Goal: Task Accomplishment & Management: Complete application form

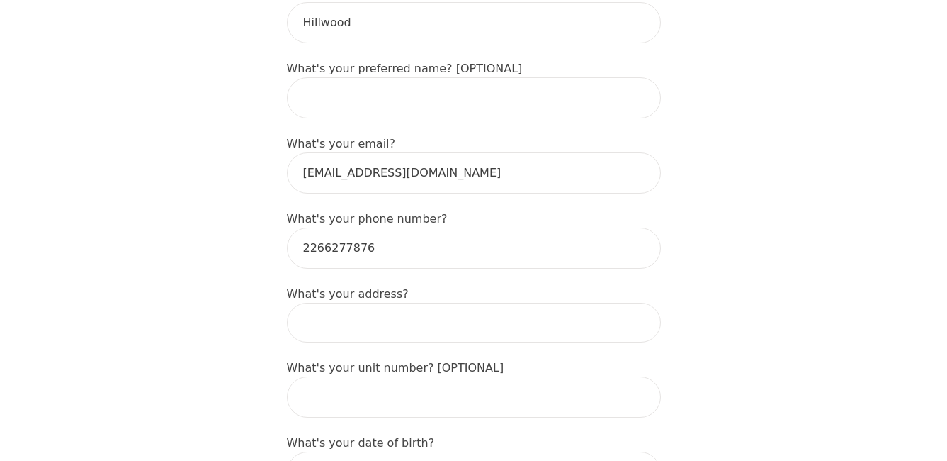
scroll to position [425, 0]
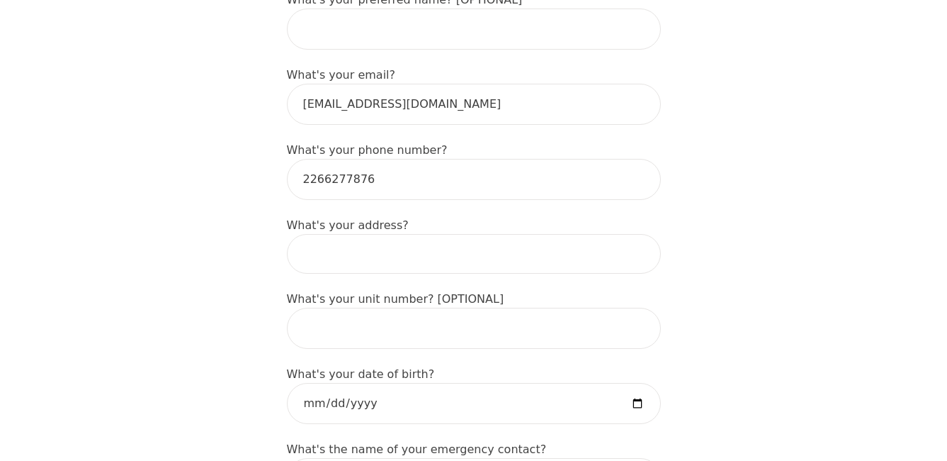
drag, startPoint x: 423, startPoint y: 235, endPoint x: 436, endPoint y: 232, distance: 13.1
click at [423, 235] on input at bounding box center [474, 254] width 374 height 40
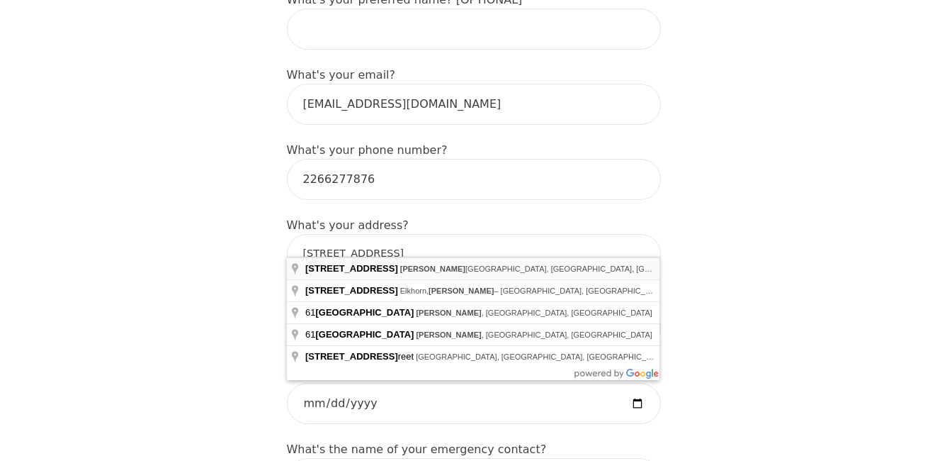
type input "61 1st St, Wallaceburg, ON N8A 3R1, Canada"
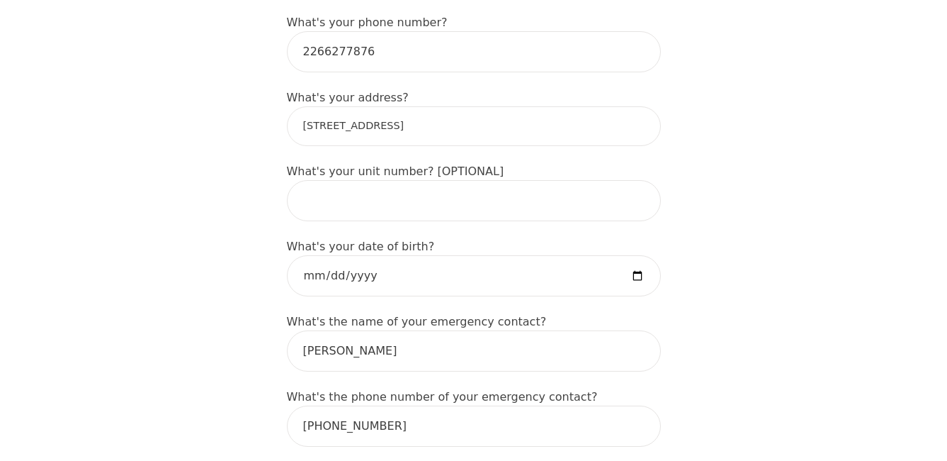
scroll to position [567, 0]
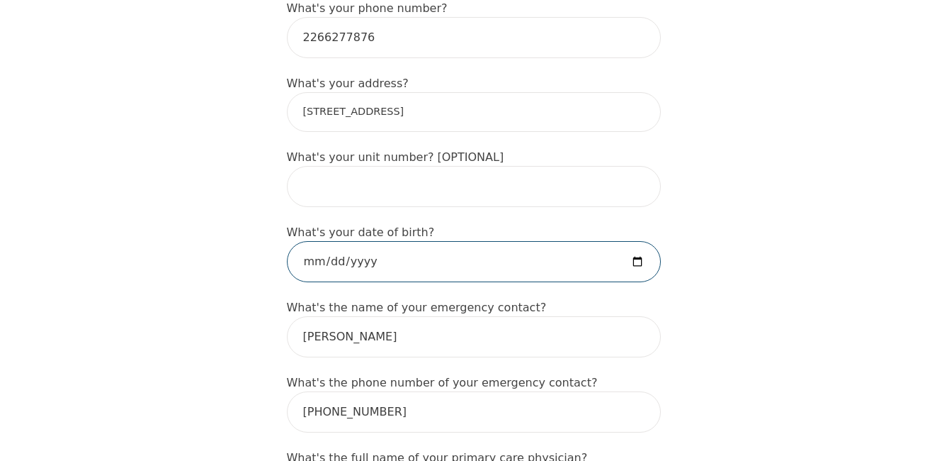
click at [352, 241] on input "date" at bounding box center [474, 261] width 374 height 41
click at [347, 244] on input "date" at bounding box center [474, 261] width 374 height 41
type input "1972-12-13"
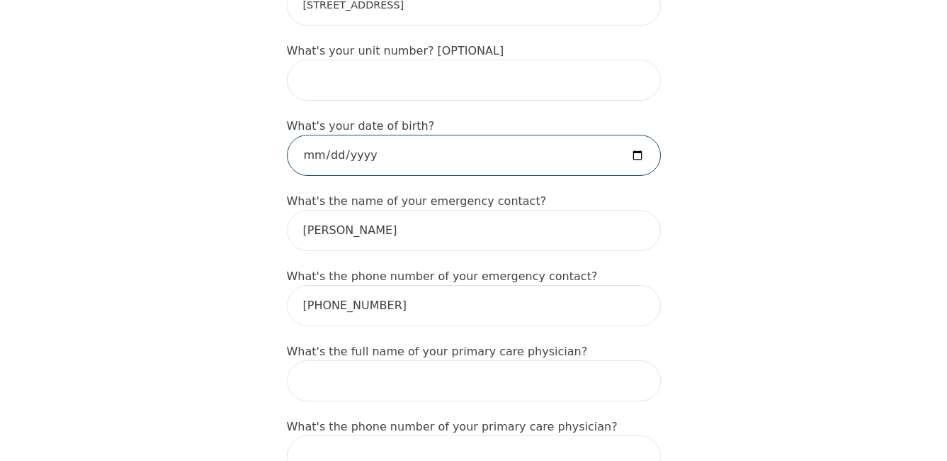
scroll to position [779, 0]
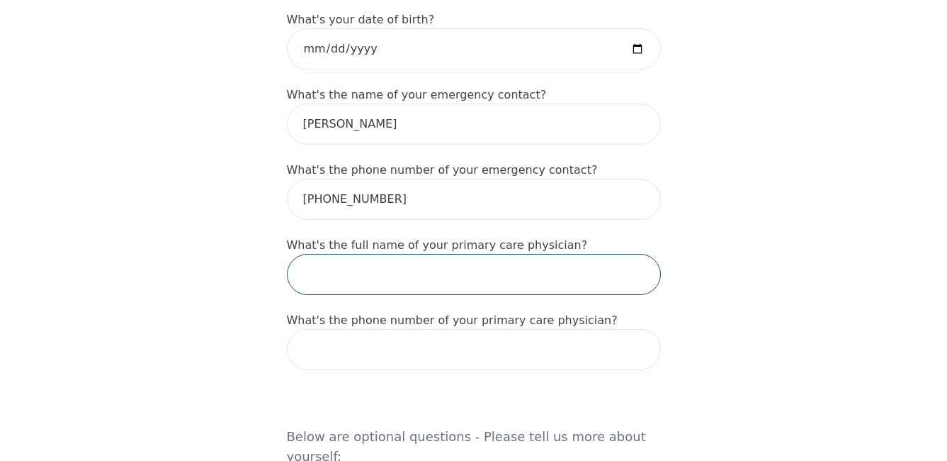
click at [305, 255] on input "text" at bounding box center [474, 274] width 374 height 41
type input "Dr David Sherwin"
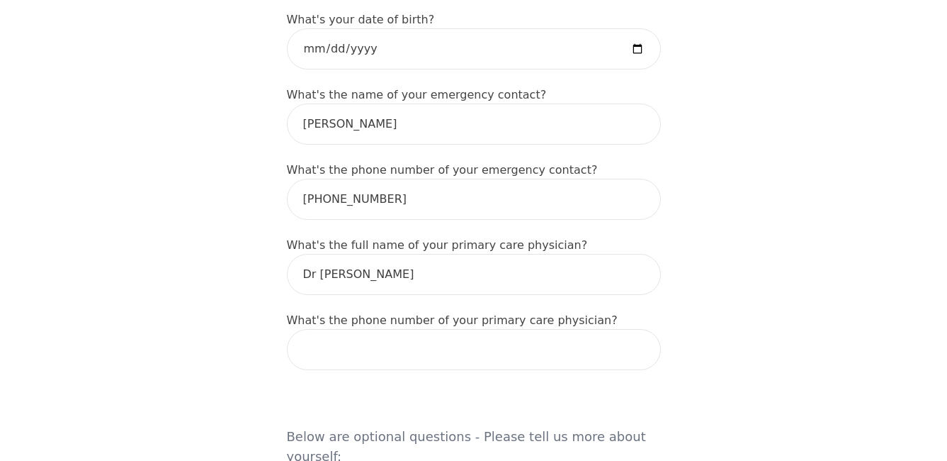
type input "Terri"
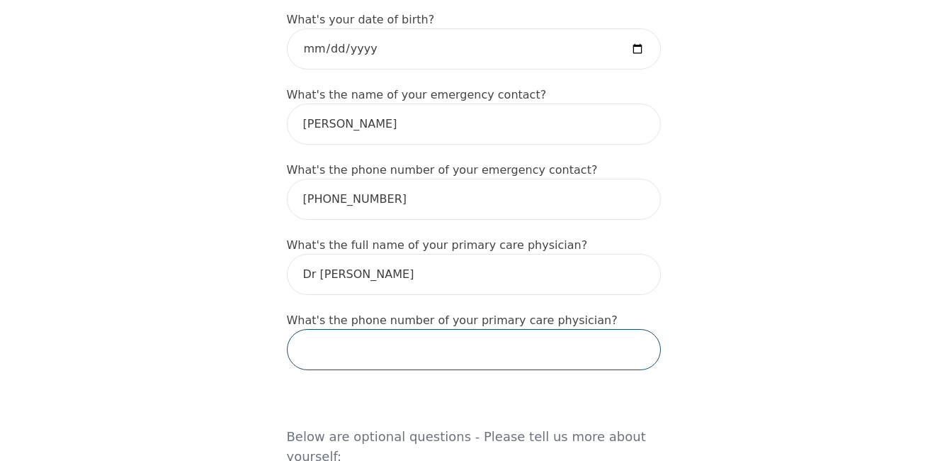
type input "5198621471"
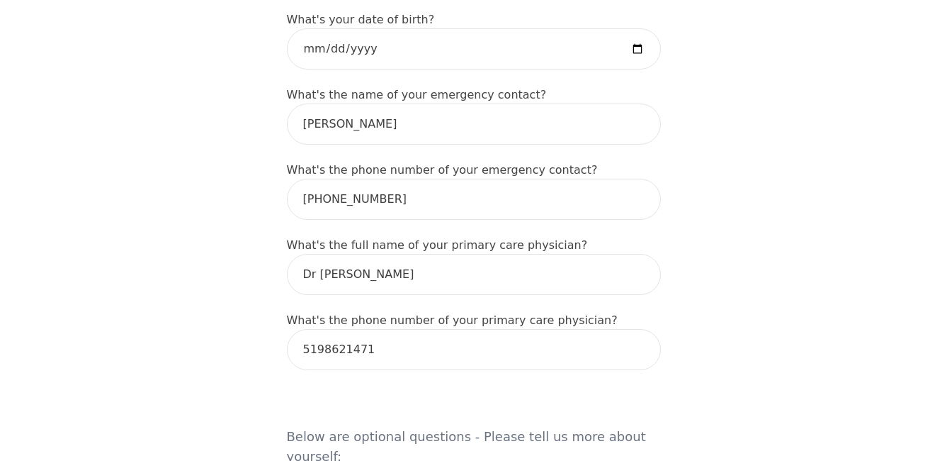
type input "Ontario Works"
type input "no"
type input "I am Catholic, although the church is not as big a part of my life as I would l…"
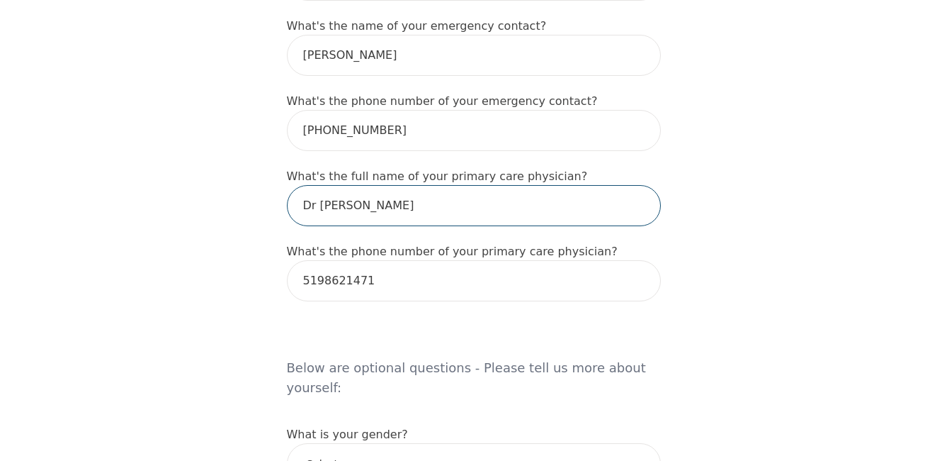
scroll to position [992, 0]
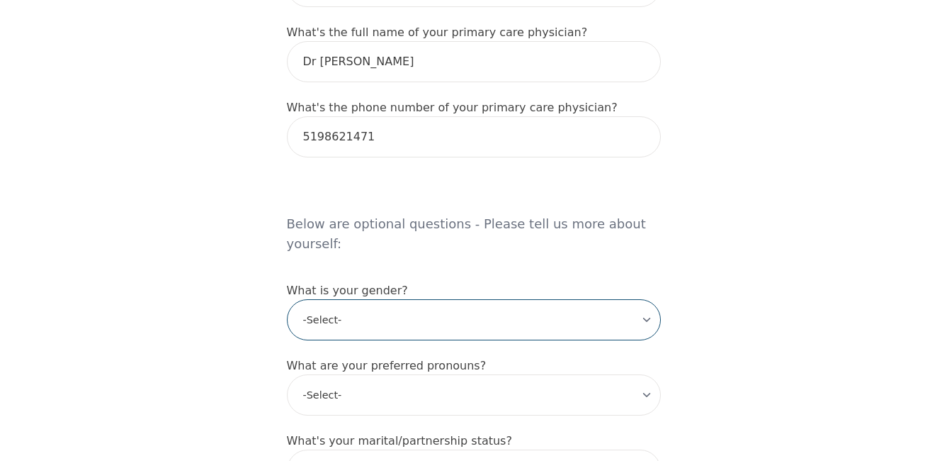
click at [320, 299] on select "-Select- male female non-binary transgender intersex prefer_not_to_say" at bounding box center [474, 319] width 374 height 41
select select "female"
click at [287, 299] on select "-Select- male female non-binary transgender intersex prefer_not_to_say" at bounding box center [474, 319] width 374 height 41
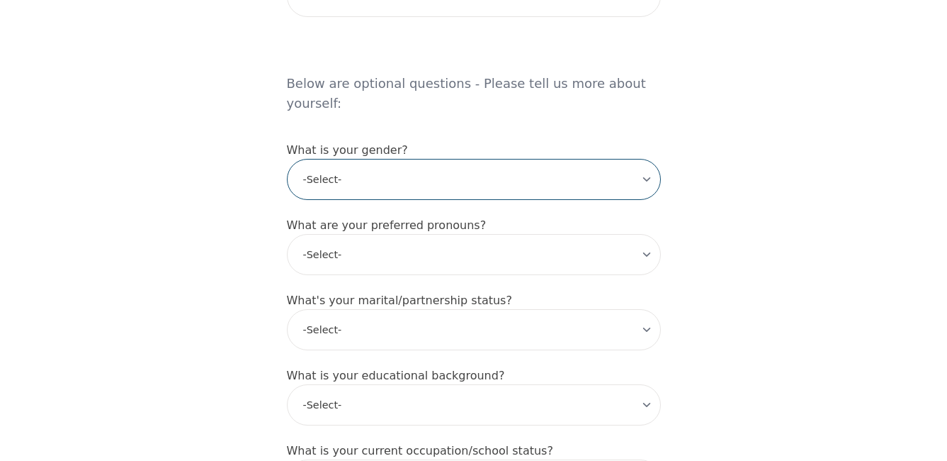
scroll to position [1134, 0]
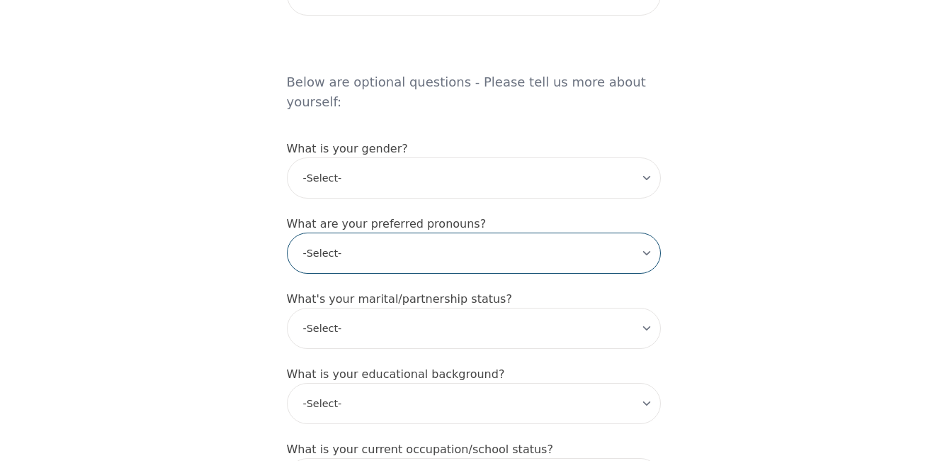
click at [415, 232] on select "-Select- he/him she/her they/them ze/zir xe/xem ey/em ve/ver tey/ter e/e per/pe…" at bounding box center [474, 252] width 374 height 41
select select "she/her"
click at [287, 232] on select "-Select- he/him she/her they/them ze/zir xe/xem ey/em ve/ver tey/ter e/e per/pe…" at bounding box center [474, 252] width 374 height 41
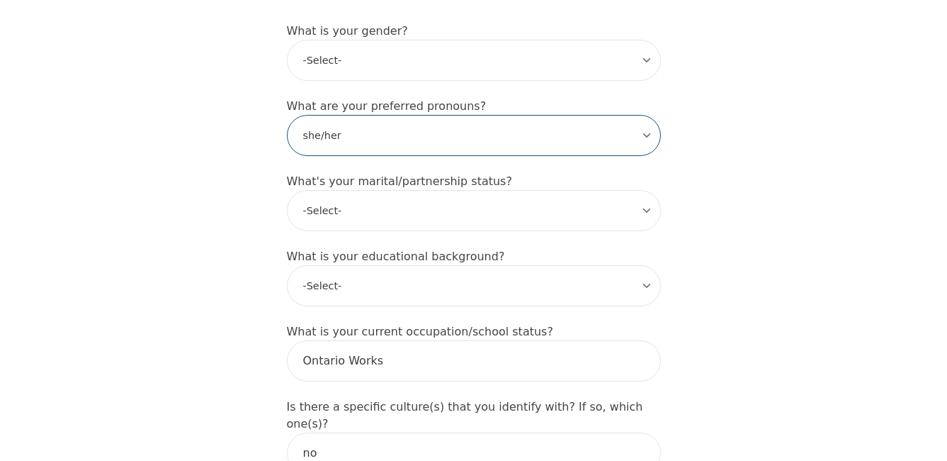
scroll to position [1275, 0]
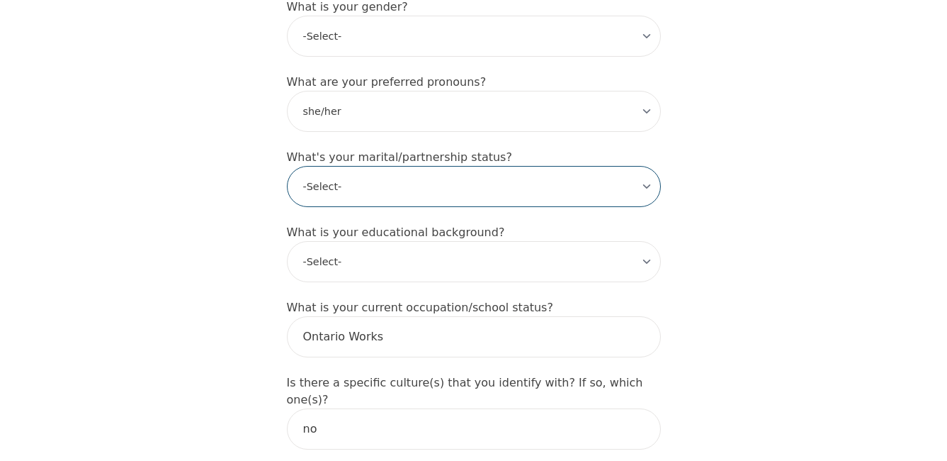
click at [565, 166] on select "-Select- Single Partnered Married Common Law Widowed Separated Divorced" at bounding box center [474, 186] width 374 height 41
select select "Separated"
click at [287, 166] on select "-Select- Single Partnered Married Common Law Widowed Separated Divorced" at bounding box center [474, 186] width 374 height 41
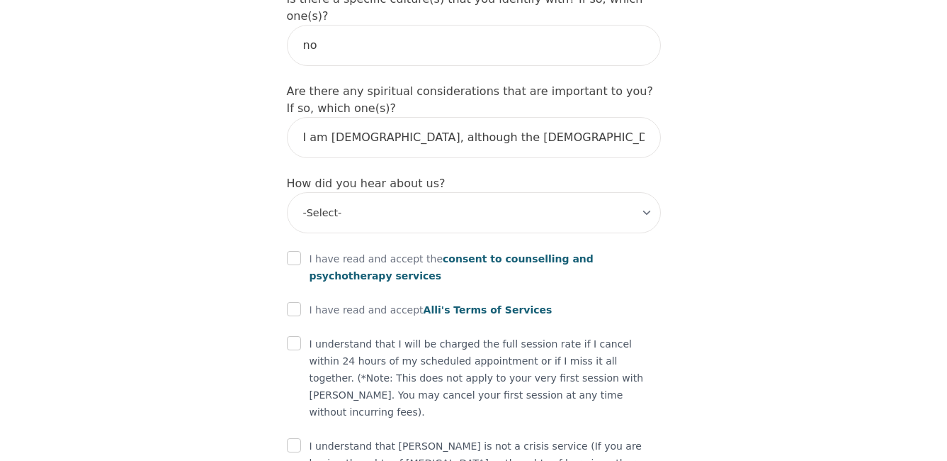
scroll to position [1686, 0]
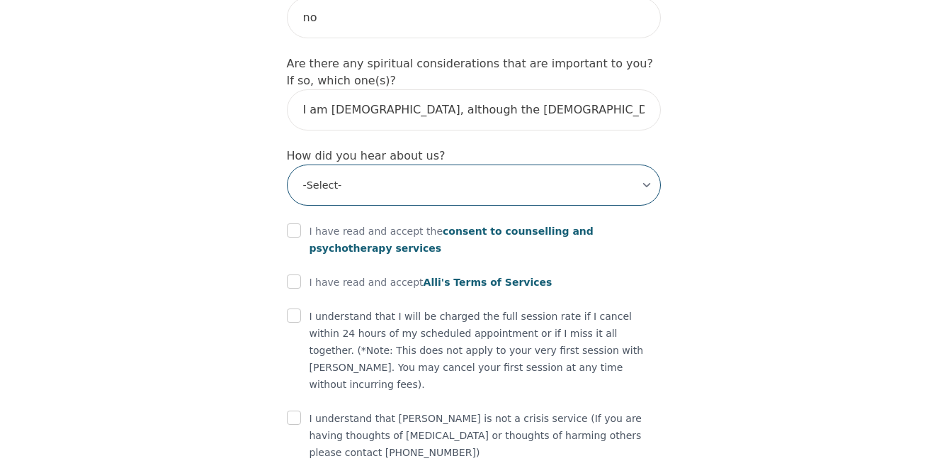
click at [423, 164] on select "-Select- Physician/Specialist Friend Facebook Instagram Google Search Google Ad…" at bounding box center [474, 184] width 374 height 41
select select "Friend"
click at [287, 164] on select "-Select- Physician/Specialist Friend Facebook Instagram Google Search Google Ad…" at bounding box center [474, 184] width 374 height 41
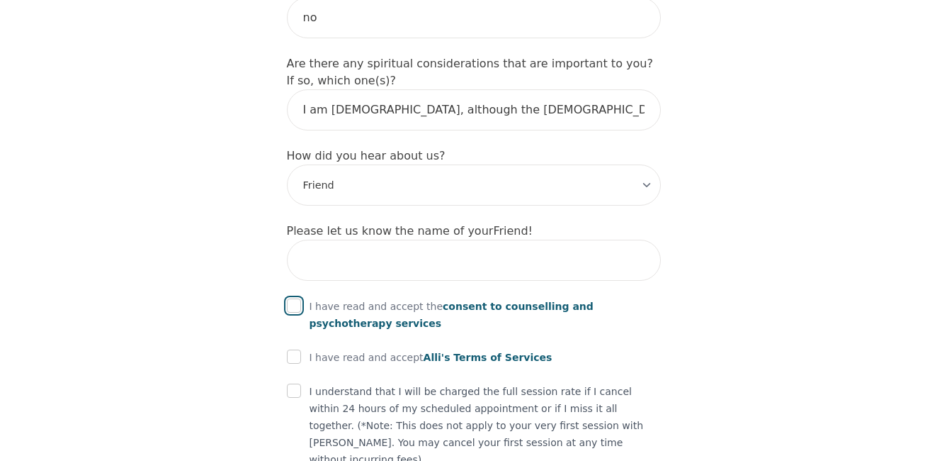
click at [293, 298] on input "checkbox" at bounding box center [294, 305] width 14 height 14
checkbox input "true"
click at [295, 349] on input "checkbox" at bounding box center [294, 356] width 14 height 14
checkbox input "true"
click at [287, 383] on input "checkbox" at bounding box center [294, 390] width 14 height 14
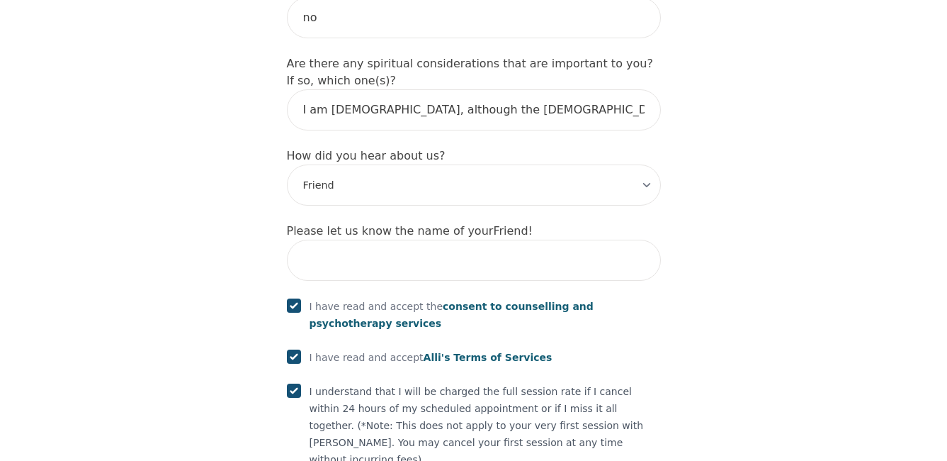
checkbox input "true"
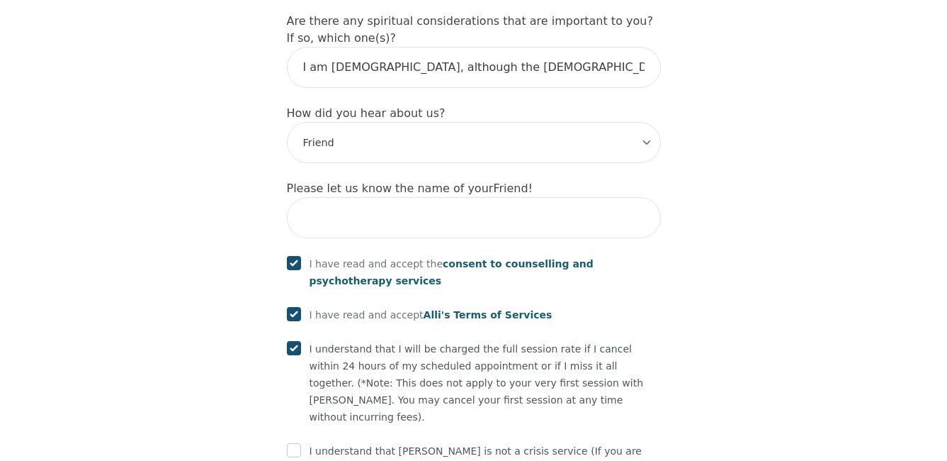
scroll to position [1761, 0]
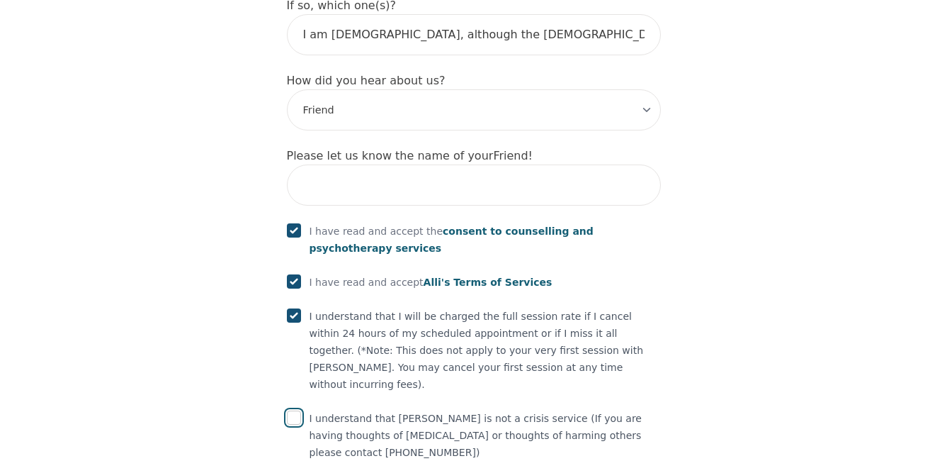
click at [297, 410] on input "checkbox" at bounding box center [294, 417] width 14 height 14
checkbox input "true"
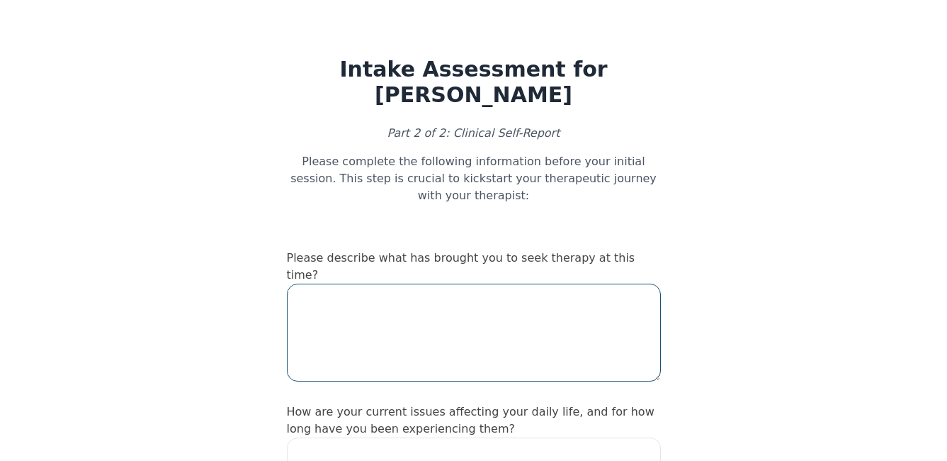
click at [386, 303] on textarea at bounding box center [474, 332] width 374 height 98
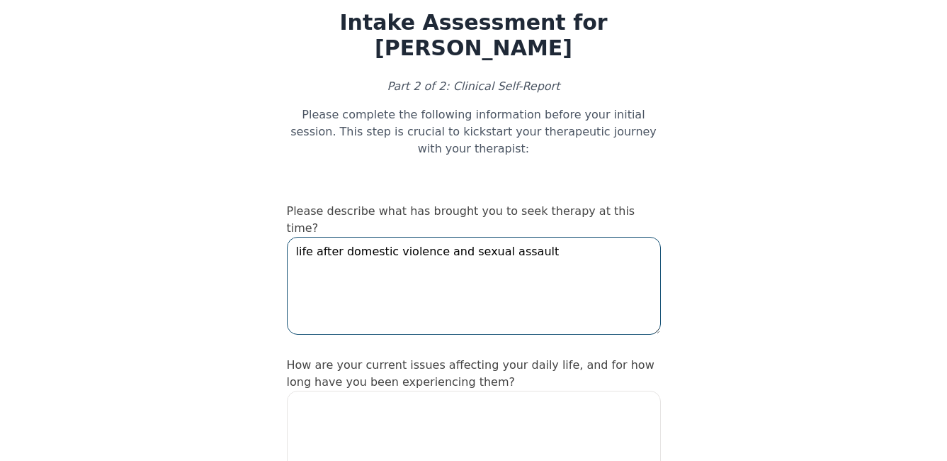
scroll to position [142, 0]
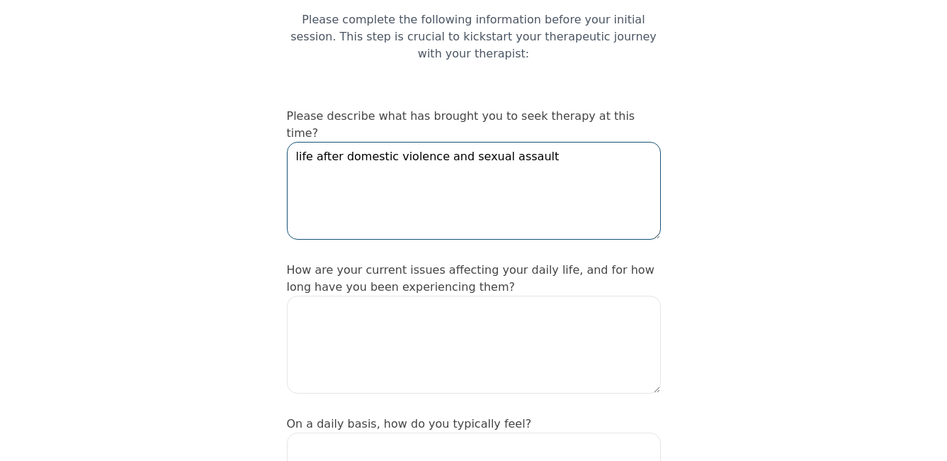
type textarea "life after domestic violence and sexual assault"
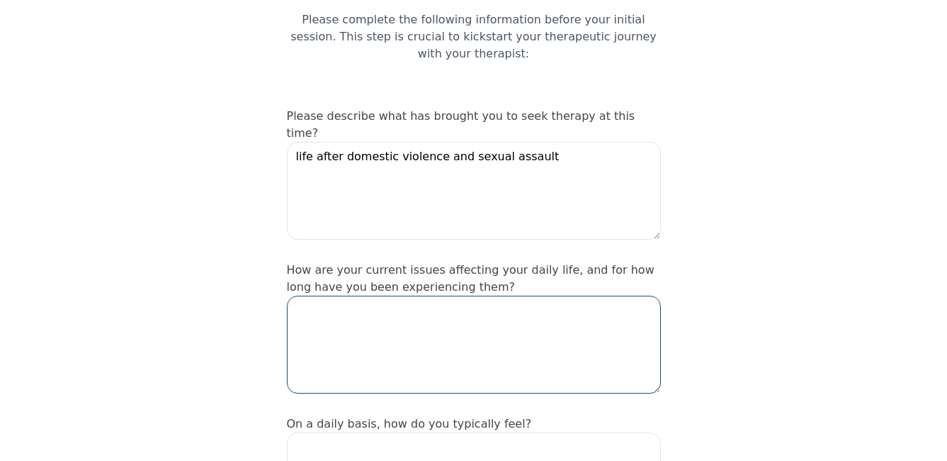
click at [450, 312] on textarea at bounding box center [474, 344] width 374 height 98
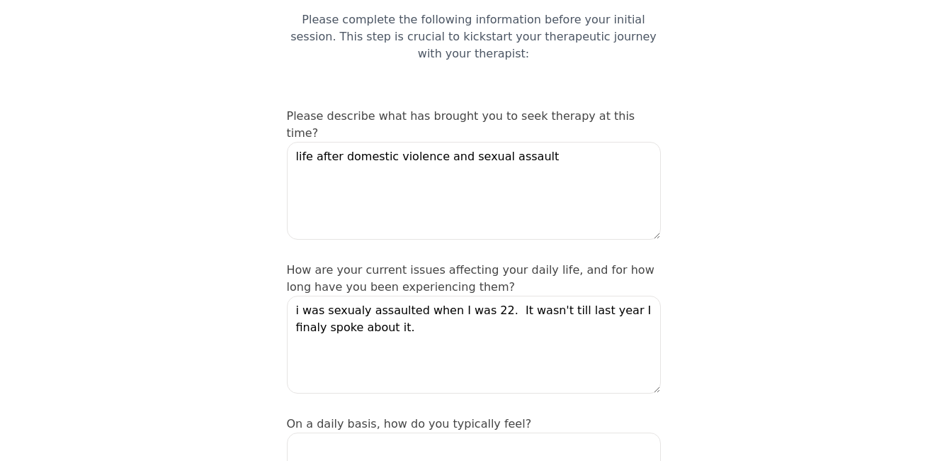
drag, startPoint x: 338, startPoint y: 272, endPoint x: 150, endPoint y: 142, distance: 228.6
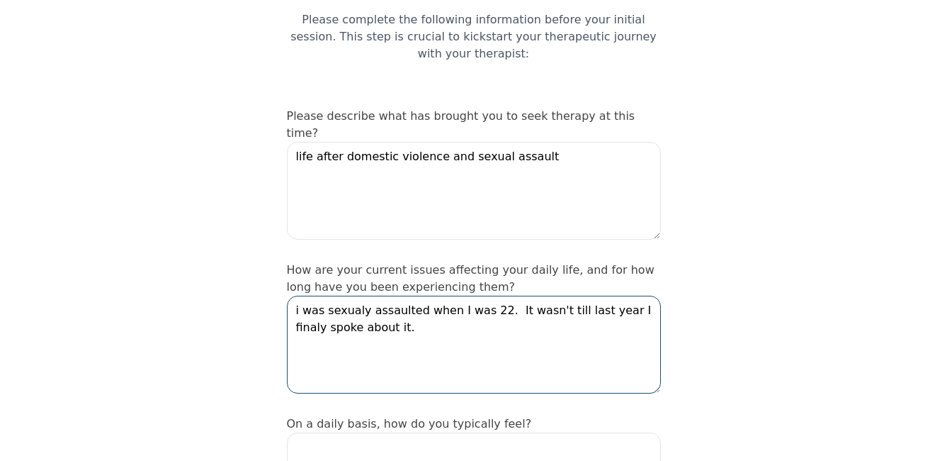
click at [351, 295] on textarea "i was sexualy assaulted when I was 22. It wasn't till last year I finaly spoke …" at bounding box center [474, 344] width 374 height 98
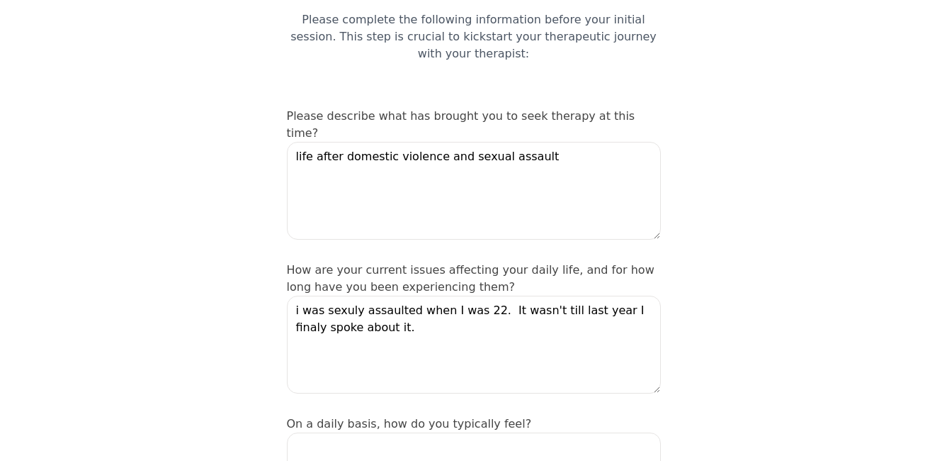
drag, startPoint x: 337, startPoint y: 281, endPoint x: 253, endPoint y: 140, distance: 163.9
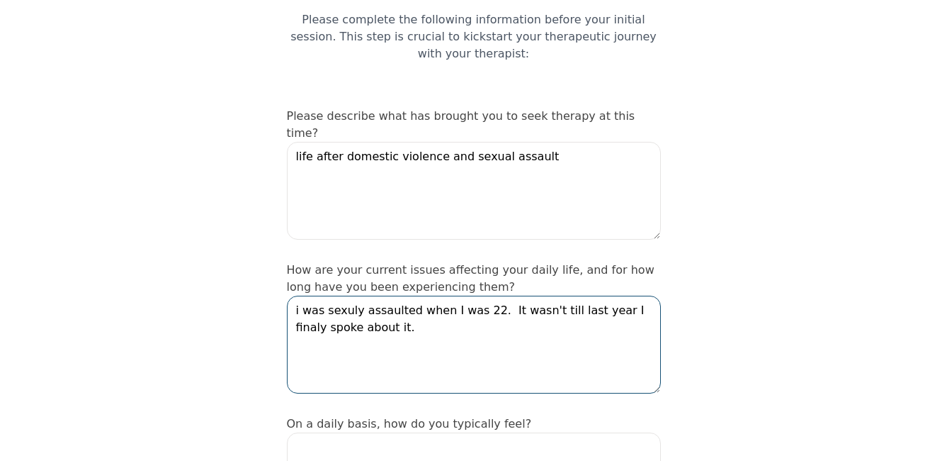
click at [346, 295] on textarea "i was sexuly assaulted when I was 22. It wasn't till last year I finaly spoke a…" at bounding box center [474, 344] width 374 height 98
click at [344, 295] on textarea "i was sexuly assaulted when I was 22. It wasn't till last year I finaly spoke a…" at bounding box center [474, 344] width 374 height 98
click at [373, 299] on textarea "i was sexually assaulted when I was 22. It wasn't till last year I finally spok…" at bounding box center [474, 344] width 374 height 98
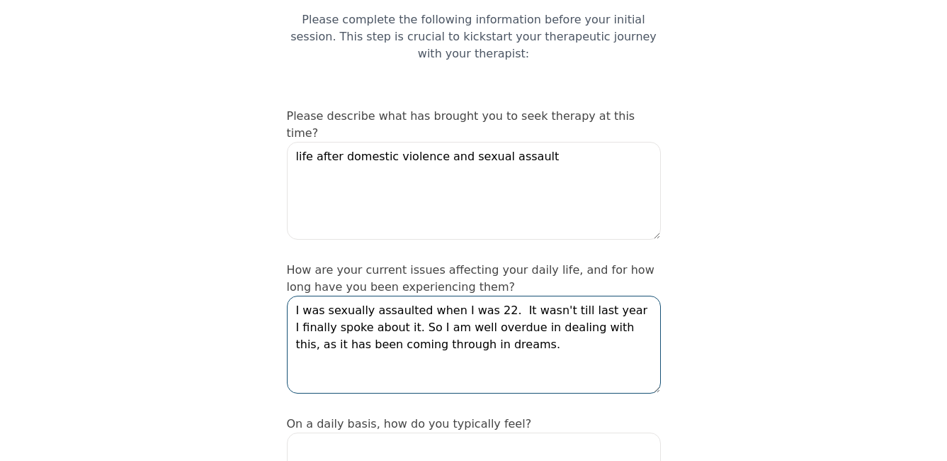
type textarea "I was sexually assaulted when I was 22. It wasn't till last year I finally spok…"
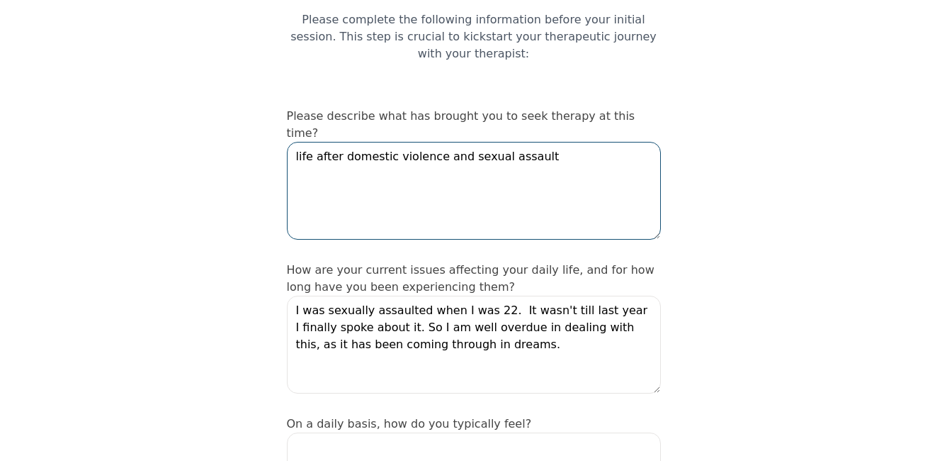
drag, startPoint x: 459, startPoint y: 121, endPoint x: 257, endPoint y: 125, distance: 202.0
click at [427, 142] on textarea "Sexual assault" at bounding box center [474, 191] width 374 height 98
type textarea "Sexual assault"
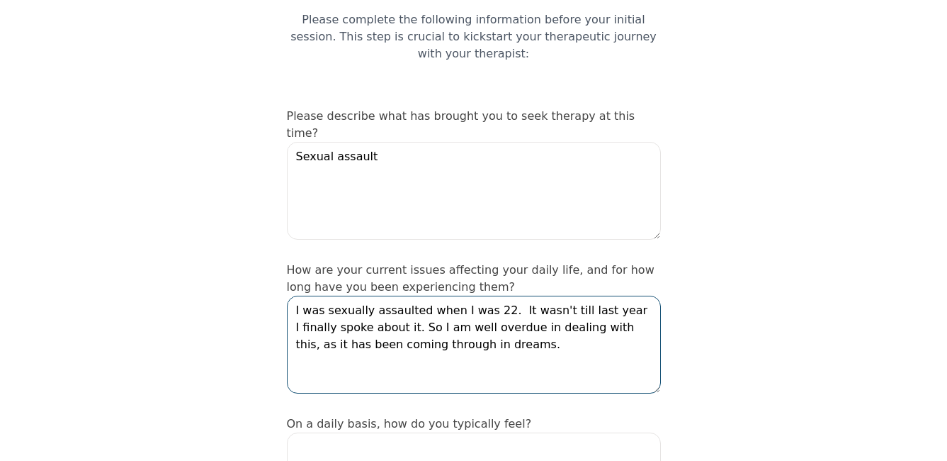
click at [482, 312] on textarea "I was sexually assaulted when I was 22. It wasn't till last year I finally spok…" at bounding box center [474, 344] width 374 height 98
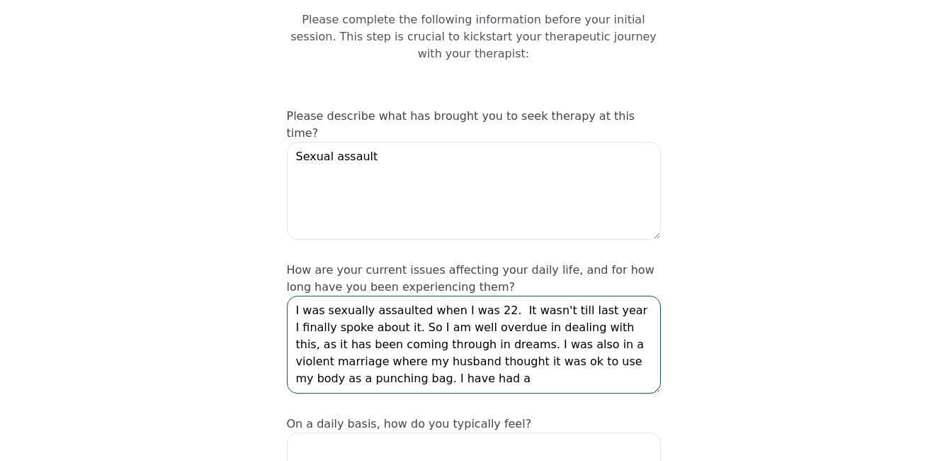
type textarea "I was sexually assaulted when I was 22. It wasn't till last year I finally spok…"
drag, startPoint x: 341, startPoint y: 342, endPoint x: 295, endPoint y: 276, distance: 80.4
click at [295, 295] on textarea "I was sexually assaulted when I was 22. It wasn't till last year I finally spok…" at bounding box center [474, 344] width 374 height 98
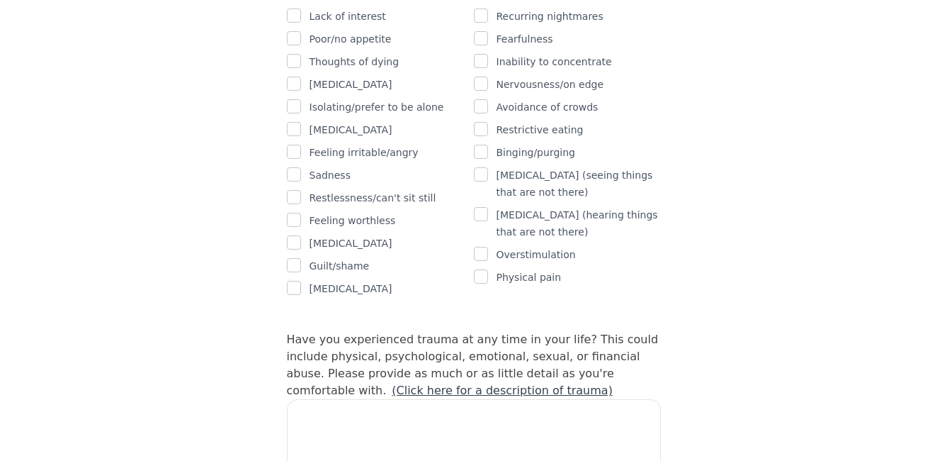
scroll to position [1204, 0]
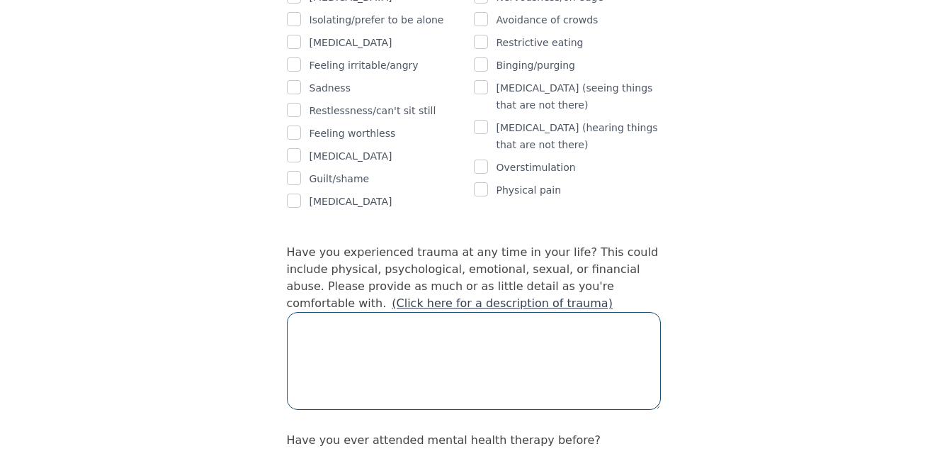
paste textarea "I was sexually assaulted when I was 22. It wasn't till last year I finally spok…"
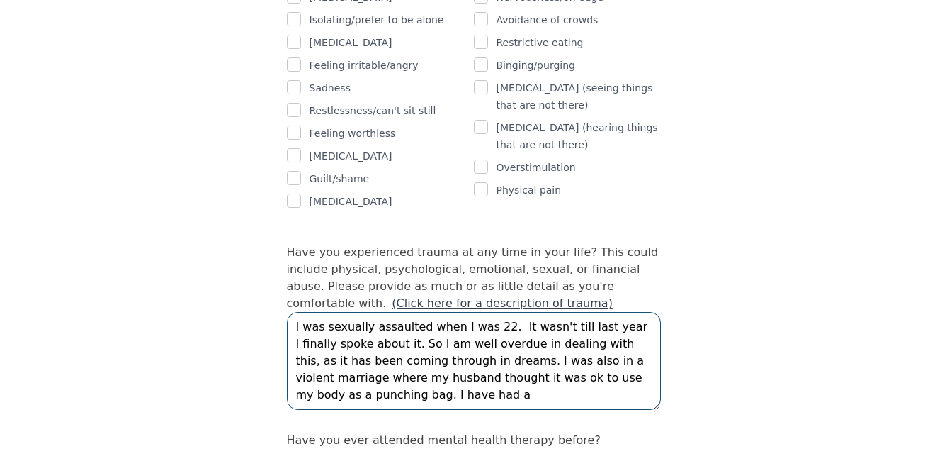
type textarea "I was sexually assaulted when I was 22. It wasn't till last year I finally spok…"
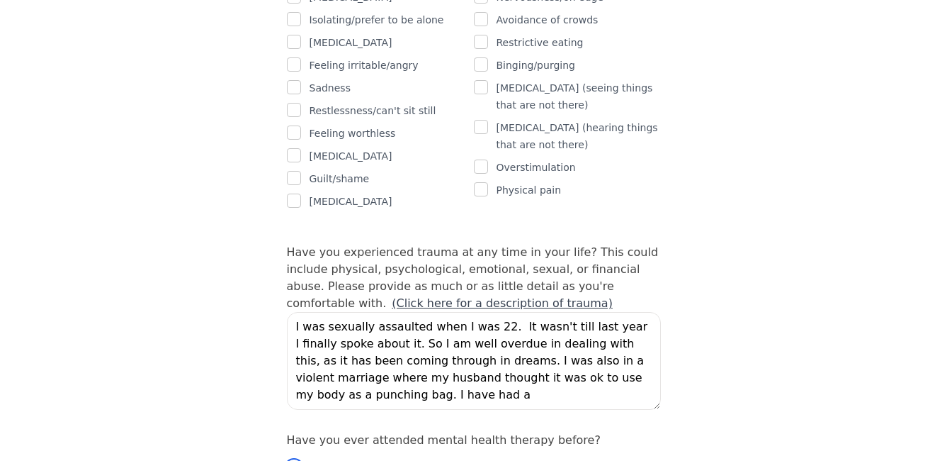
click at [293, 460] on input "radio" at bounding box center [294, 468] width 14 height 14
radio input "true"
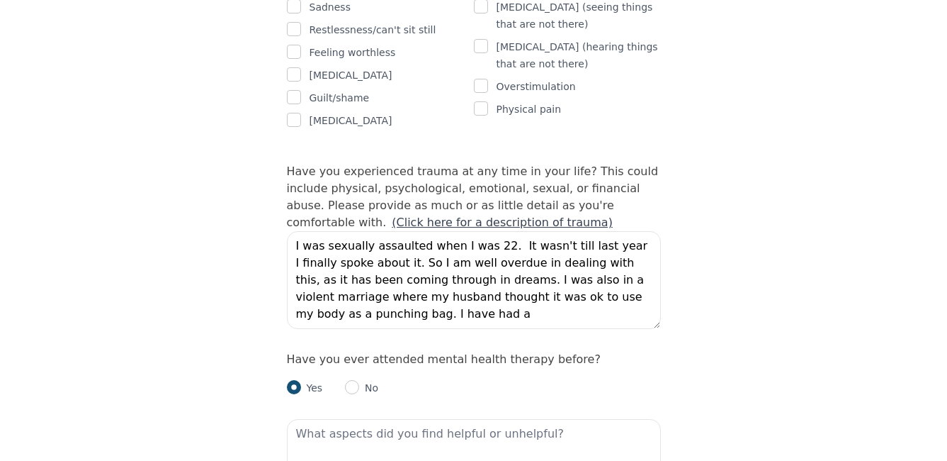
scroll to position [1346, 0]
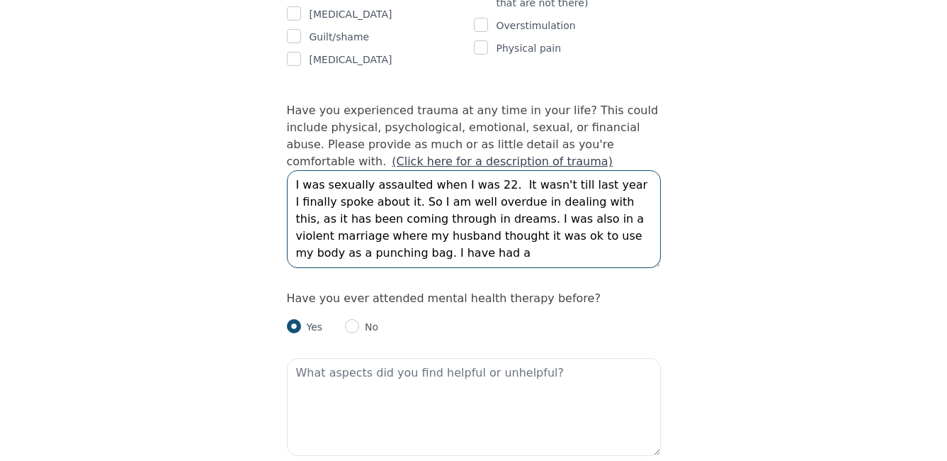
click at [341, 193] on textarea "I was sexually assaulted when I was 22. It wasn't till last year I finally spok…" at bounding box center [474, 219] width 374 height 98
type textarea "I was sexually assaulted when I was 22. It wasn't till last year I finally spok…"
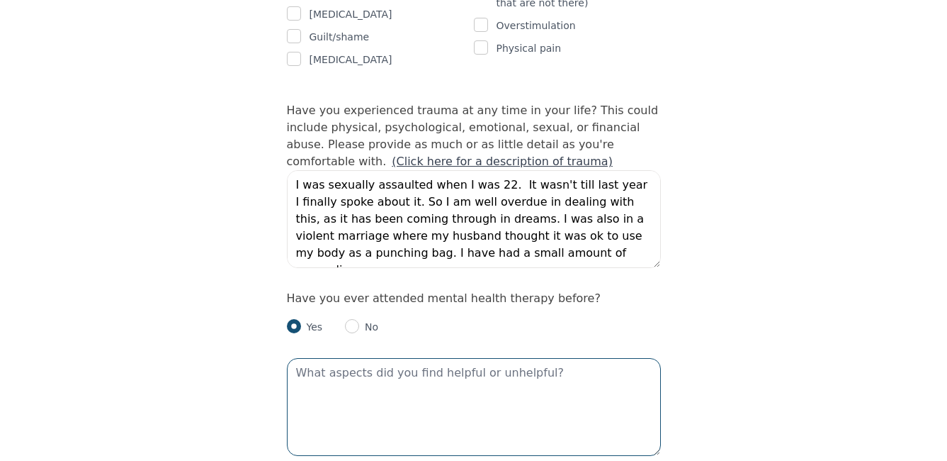
click at [414, 358] on textarea at bounding box center [474, 407] width 374 height 98
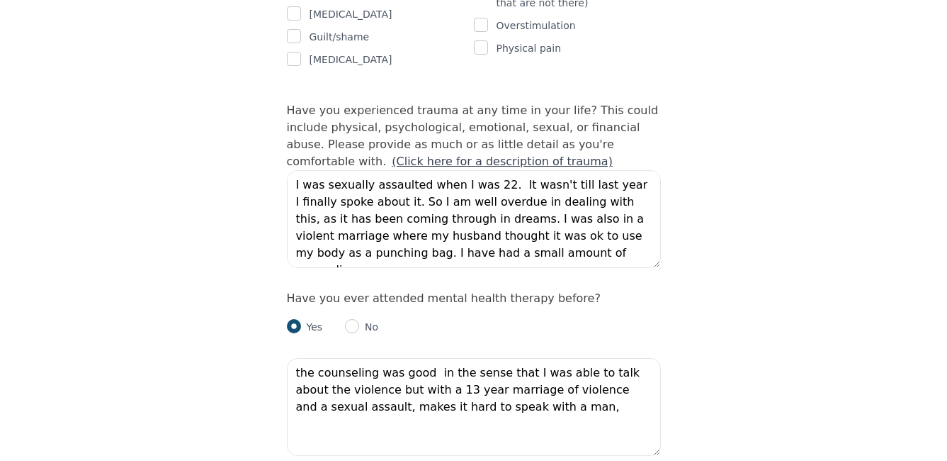
click at [565, 460] on html "Intake Assessment for Jennifer Hillwood Part 2 of 2: Clinical Self-Report Pleas…" at bounding box center [473, 92] width 947 height 2876
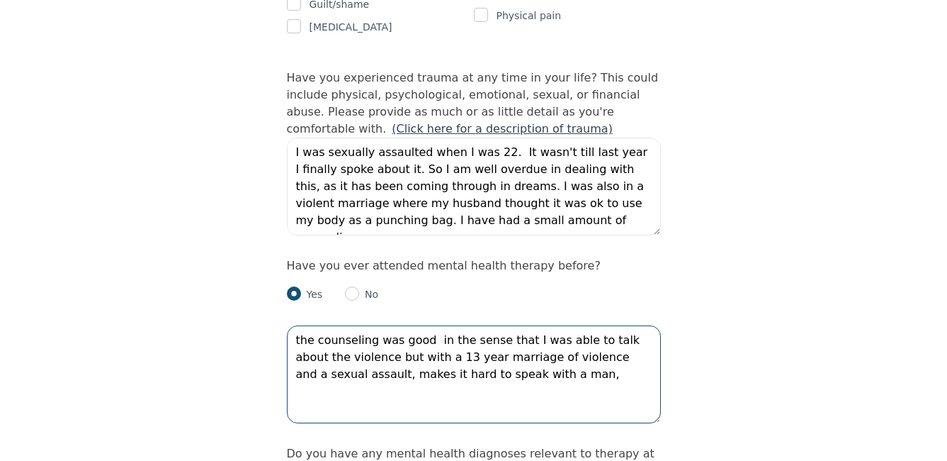
click at [520, 325] on textarea "the counseling was good in the sense that I was able to talk about the violence…" at bounding box center [474, 374] width 374 height 98
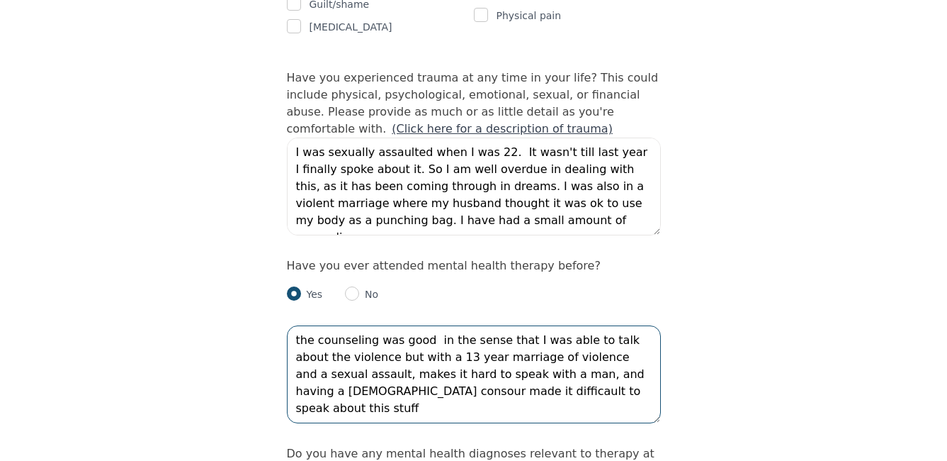
click at [593, 325] on textarea "the counseling was good in the sense that I was able to talk about the violence…" at bounding box center [474, 374] width 374 height 98
drag, startPoint x: 592, startPoint y: 318, endPoint x: 574, endPoint y: 329, distance: 21.3
click at [574, 329] on textarea "the counseling was good in the sense that I was able to talk about the violence…" at bounding box center [474, 374] width 374 height 98
click at [607, 325] on textarea "the counseling was good in the sense that I was able to talk about the violence…" at bounding box center [474, 374] width 374 height 98
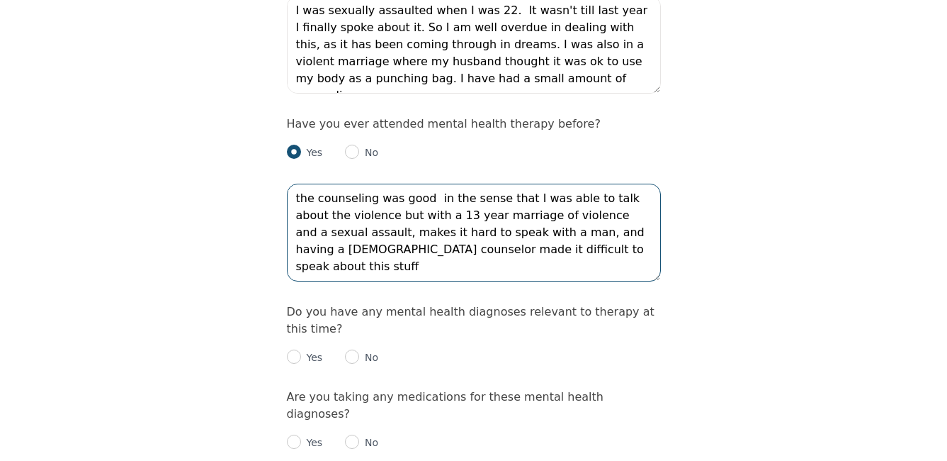
type textarea "the counseling was good in the sense that I was able to talk about the violence…"
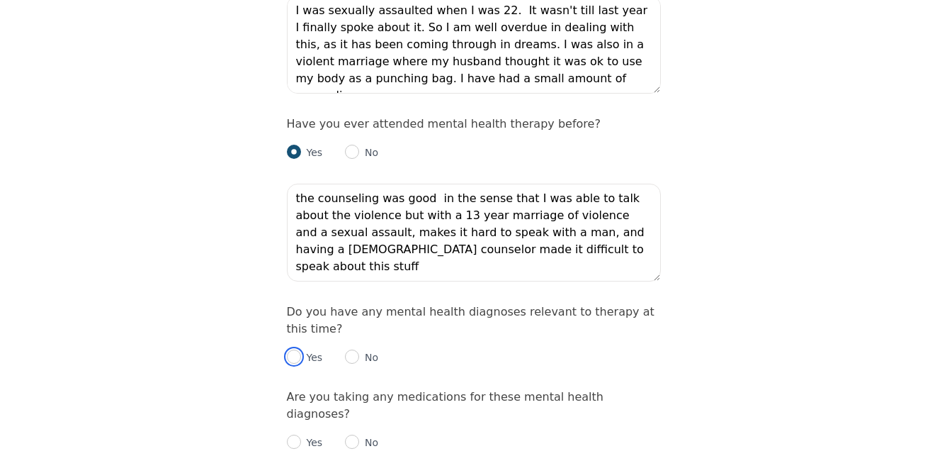
click at [291, 349] on input "radio" at bounding box center [294, 356] width 14 height 14
radio input "true"
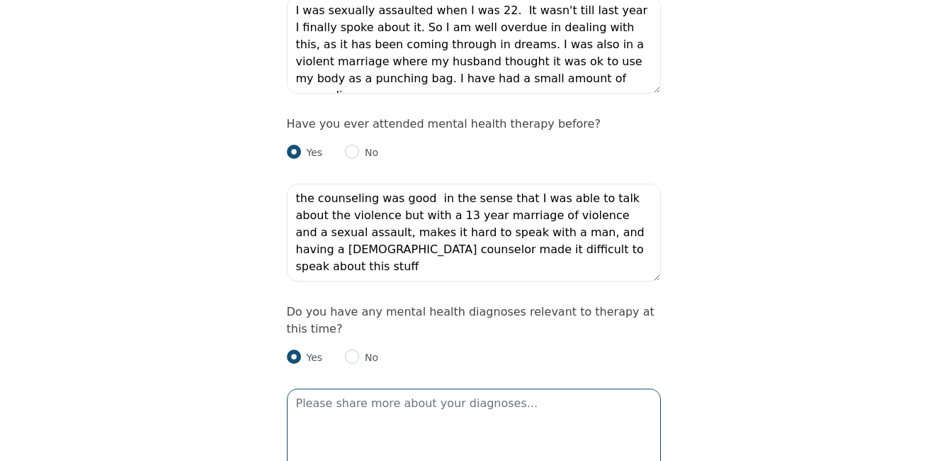
click at [337, 388] on textarea at bounding box center [474, 437] width 374 height 98
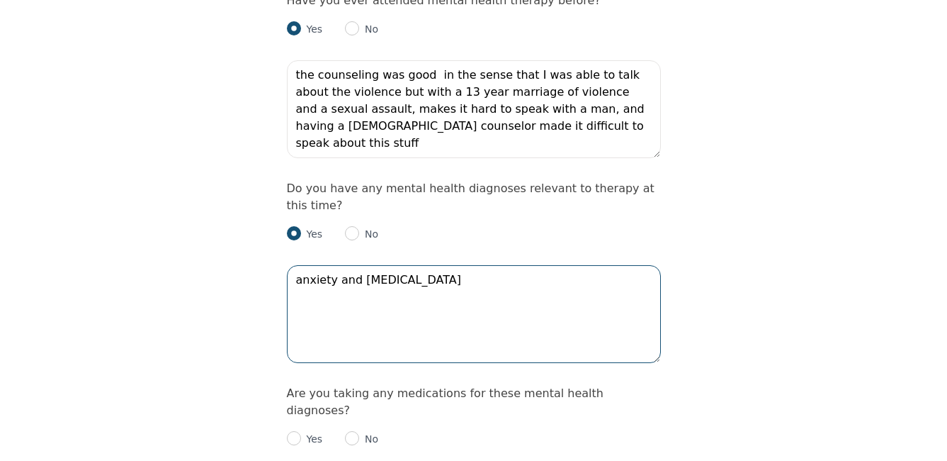
scroll to position [1662, 0]
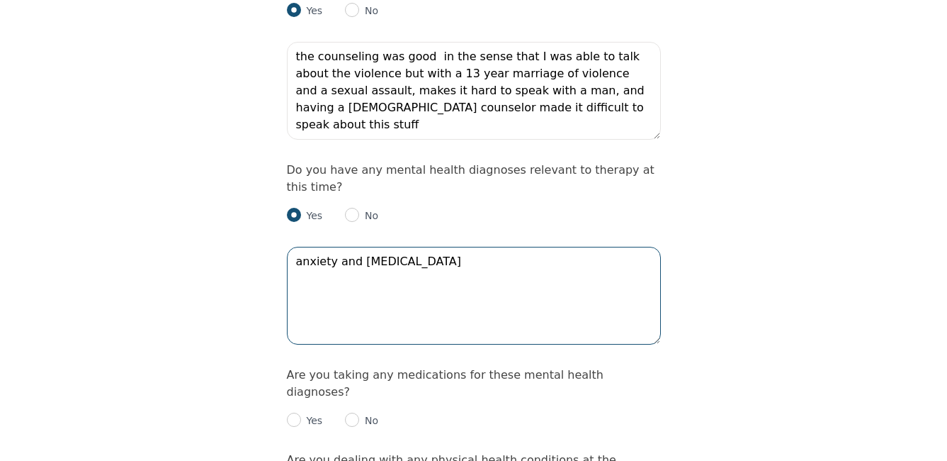
type textarea "anxiety and depression"
click at [293, 412] on input "radio" at bounding box center [294, 419] width 14 height 14
radio input "true"
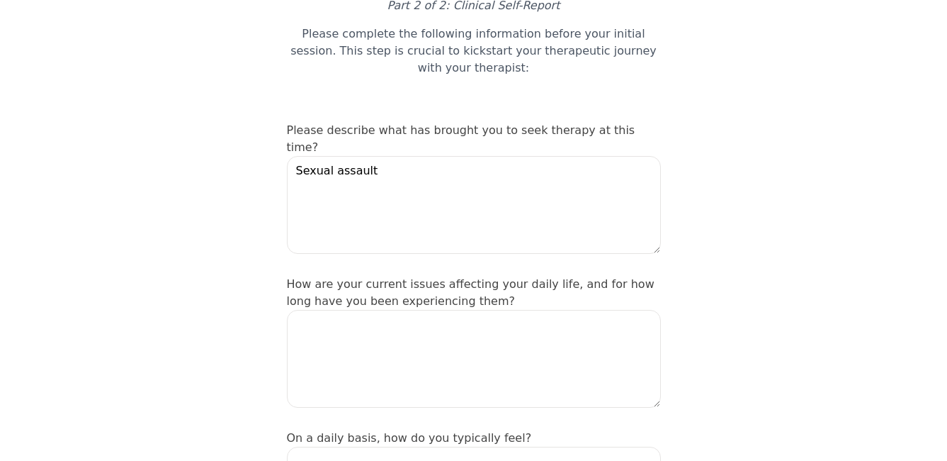
scroll to position [103, 0]
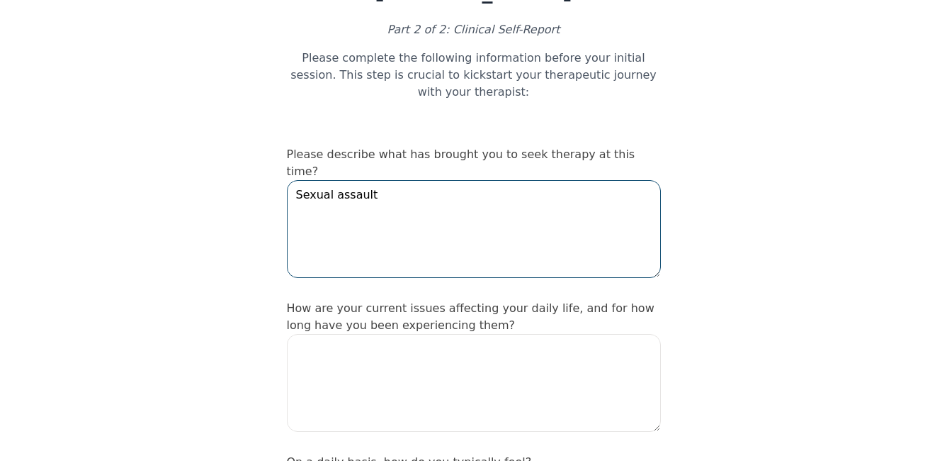
click at [424, 180] on textarea "Sexual assault" at bounding box center [474, 229] width 374 height 98
type textarea "Sexual assault, domestic violence"
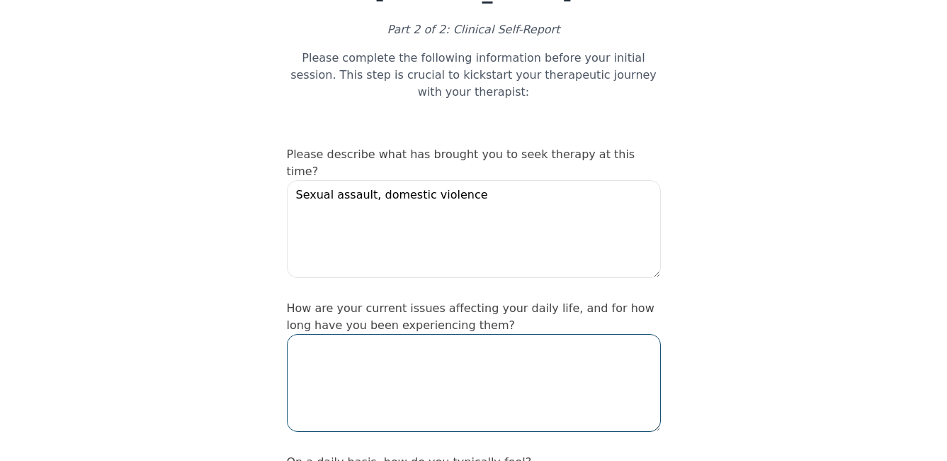
click at [419, 334] on textarea at bounding box center [474, 383] width 374 height 98
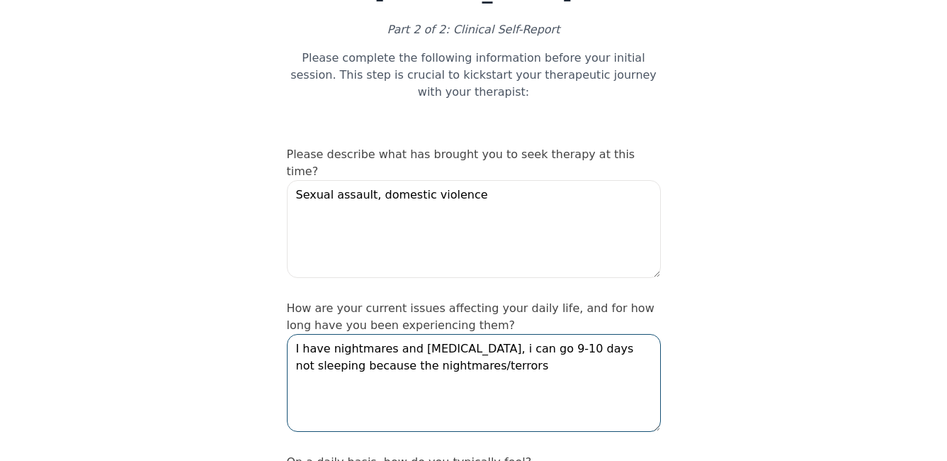
click at [645, 334] on textarea "I have nightmares and panic attacks, i can go 9-10 days not sleeping because th…" at bounding box center [474, 383] width 374 height 98
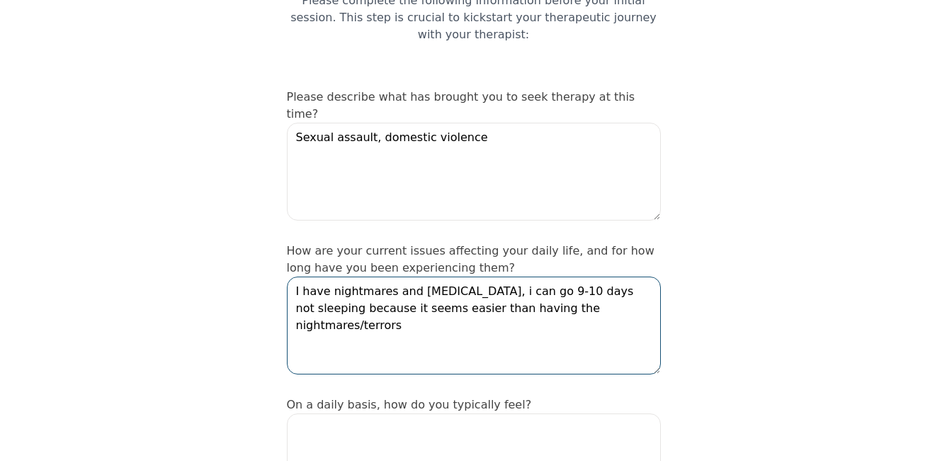
scroll to position [245, 0]
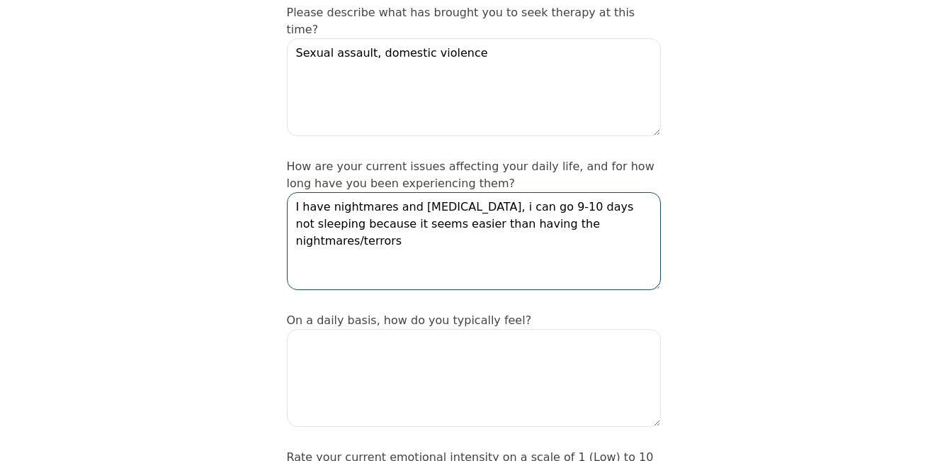
type textarea "I have nightmares and panic attacks, i can go 9-10 days not sleeping because it…"
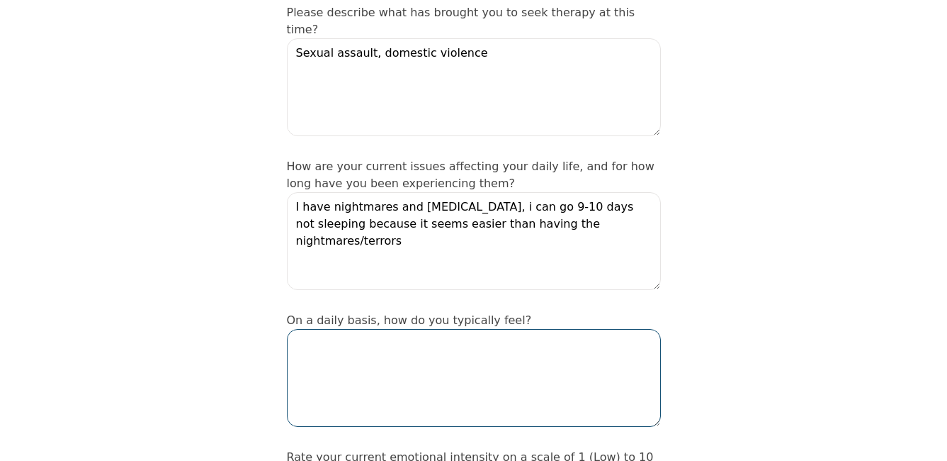
click at [367, 337] on textarea at bounding box center [474, 378] width 374 height 98
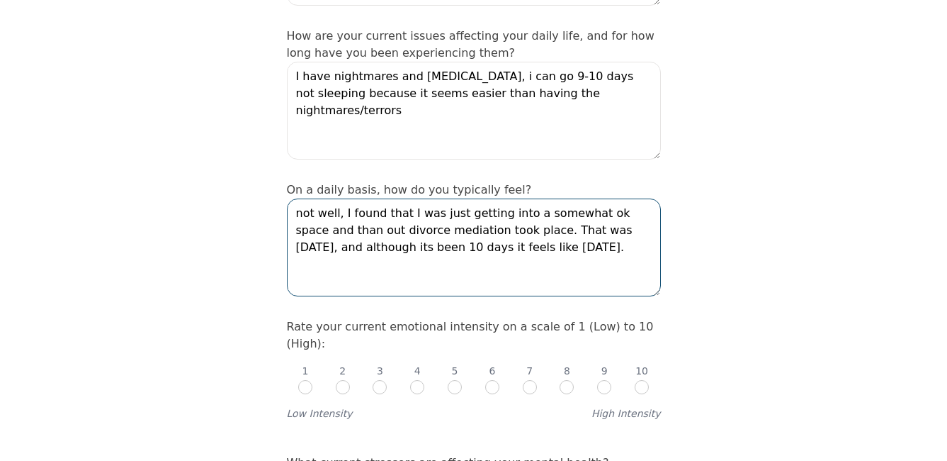
scroll to position [387, 0]
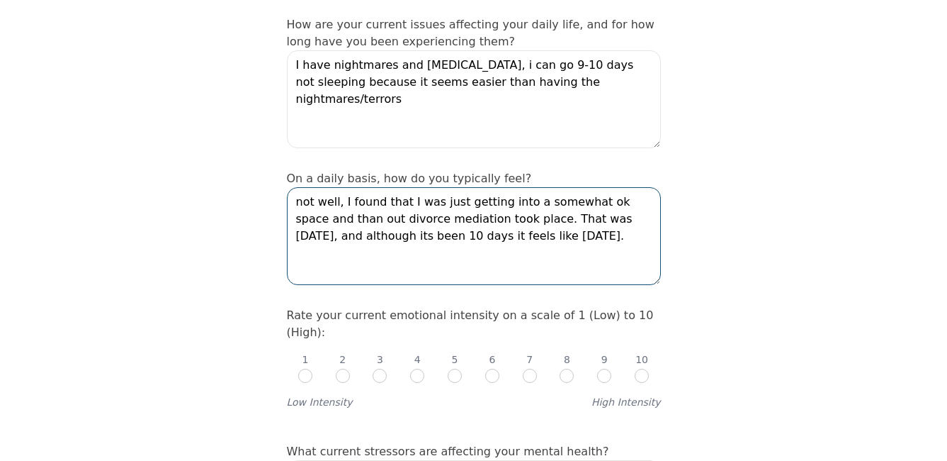
type textarea "not well, I found that I was just getting into a somewhat ok space and than out…"
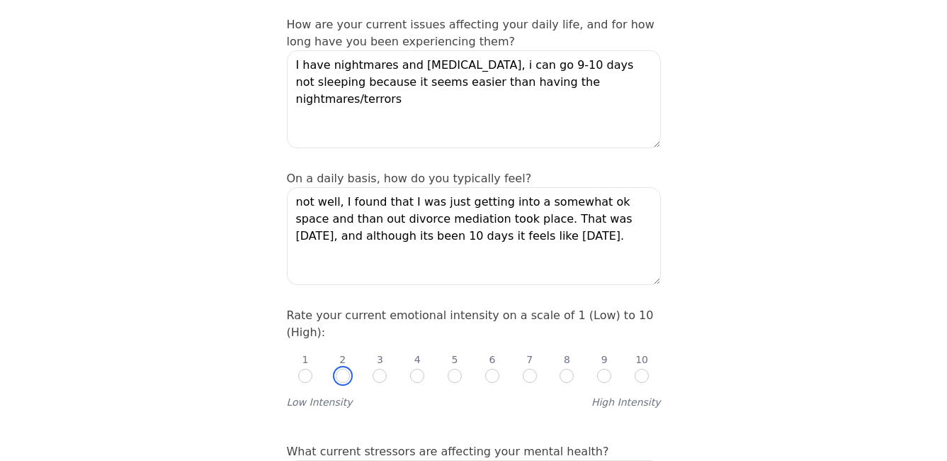
click at [340, 368] on input "radio" at bounding box center [343, 375] width 14 height 14
radio input "true"
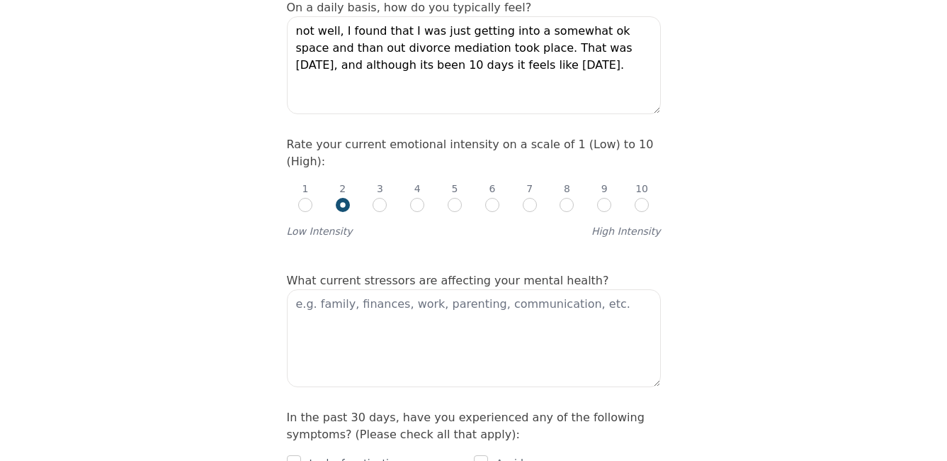
scroll to position [599, 0]
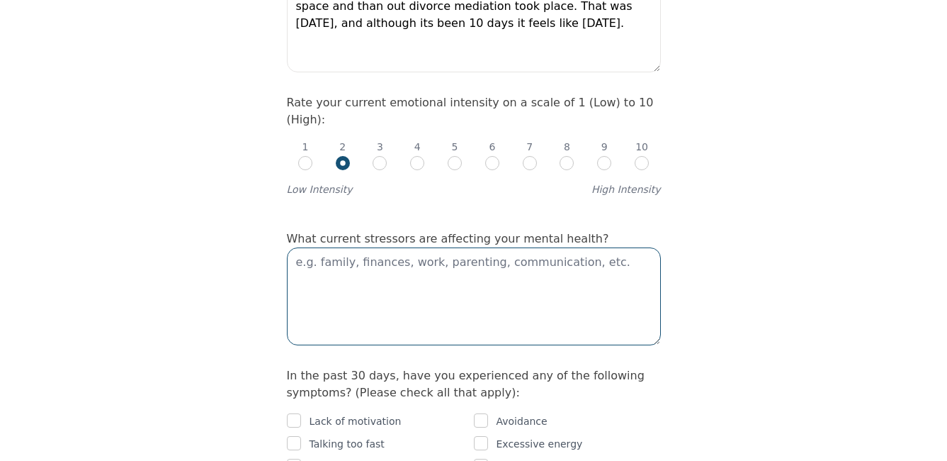
click at [449, 247] on textarea at bounding box center [474, 296] width 374 height 98
type textarea "Finances are very big on my list for me. i have a incom"
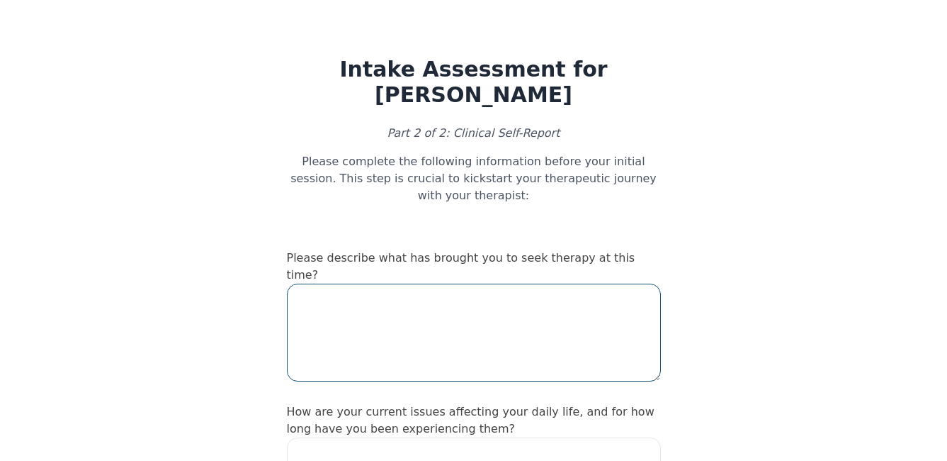
click at [441, 297] on textarea at bounding box center [474, 332] width 374 height 98
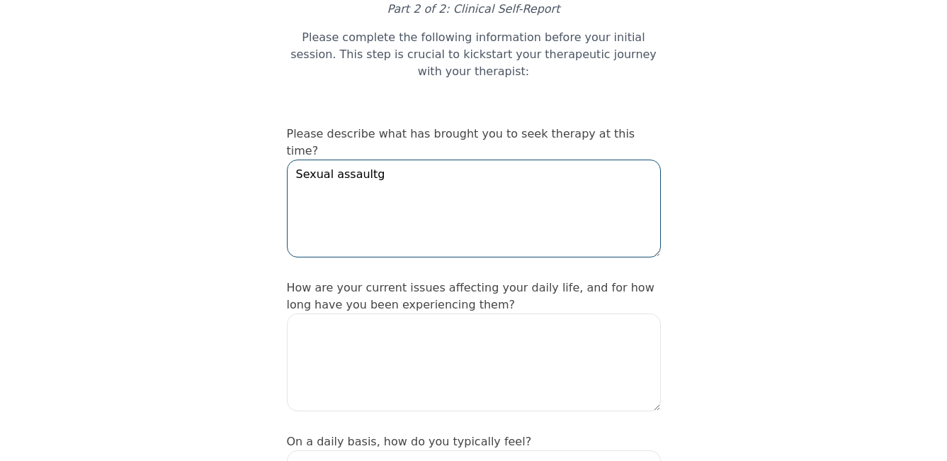
scroll to position [142, 0]
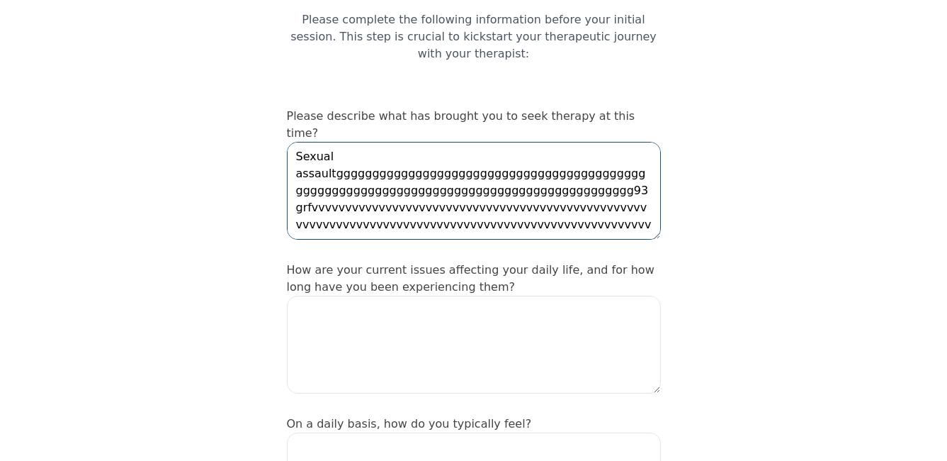
drag, startPoint x: 495, startPoint y: 186, endPoint x: 328, endPoint y: 138, distance: 174.0
click at [328, 142] on textarea "Sexual assaultggggggggggggggggggggggggggggggggggggggggggggggggggggggggggggggggg…" at bounding box center [474, 191] width 374 height 98
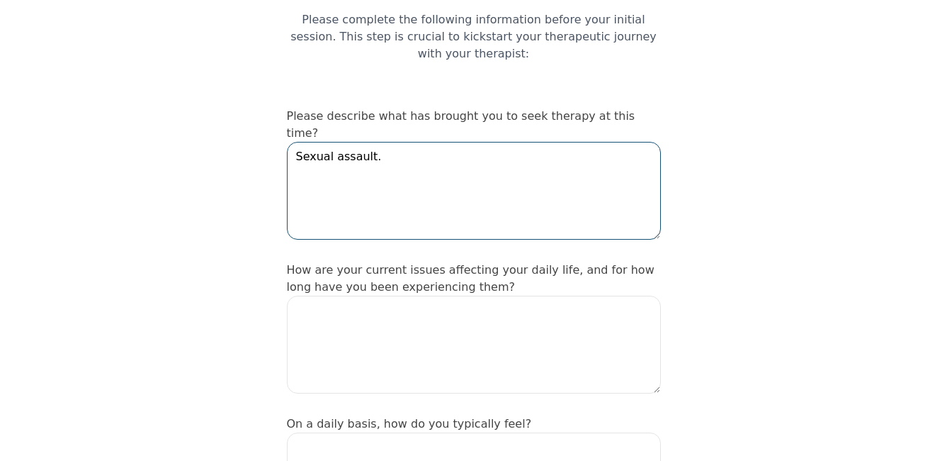
type textarea "Sexual assault."
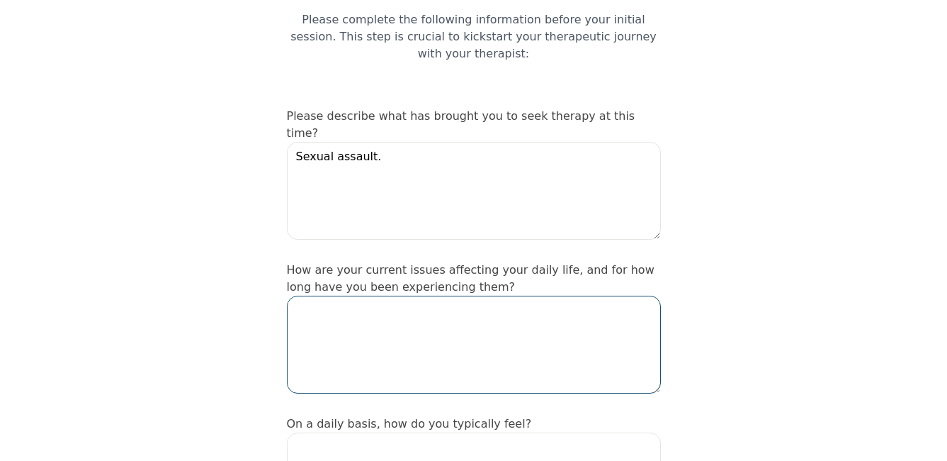
click at [357, 310] on textarea at bounding box center [474, 344] width 374 height 98
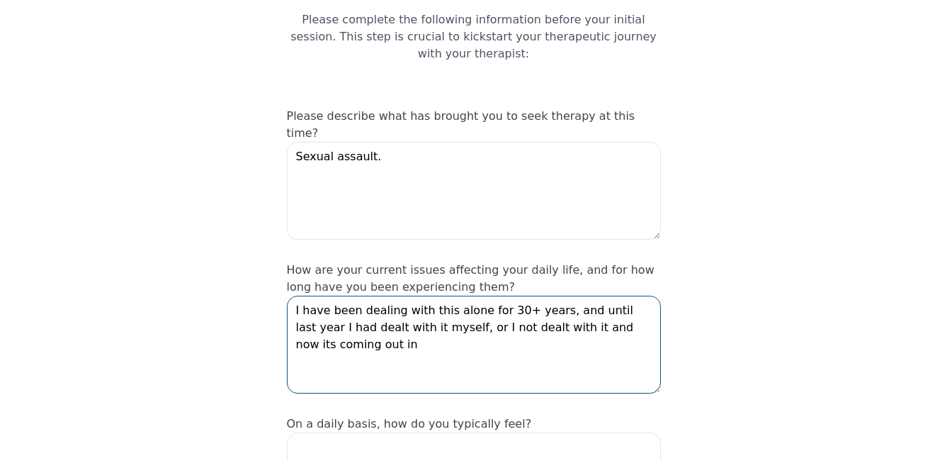
type textarea "I have been dealing with this alone for 30+ years, and until last year I had de…"
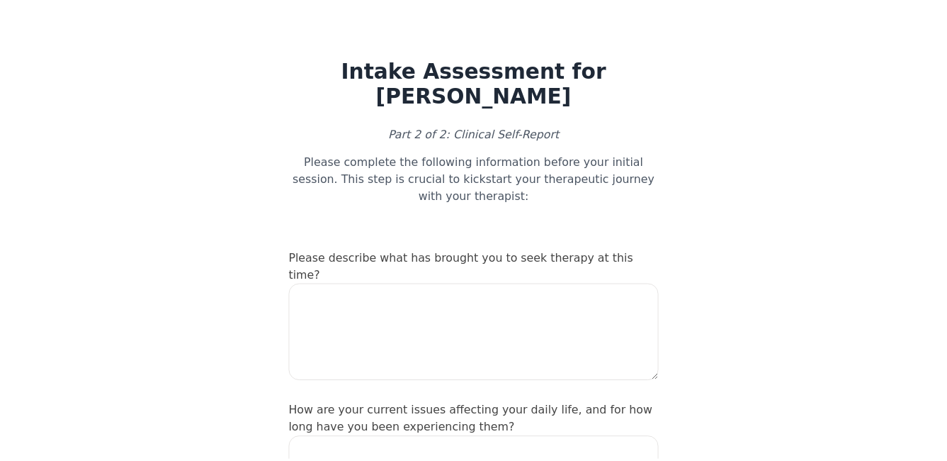
scroll to position [142, 0]
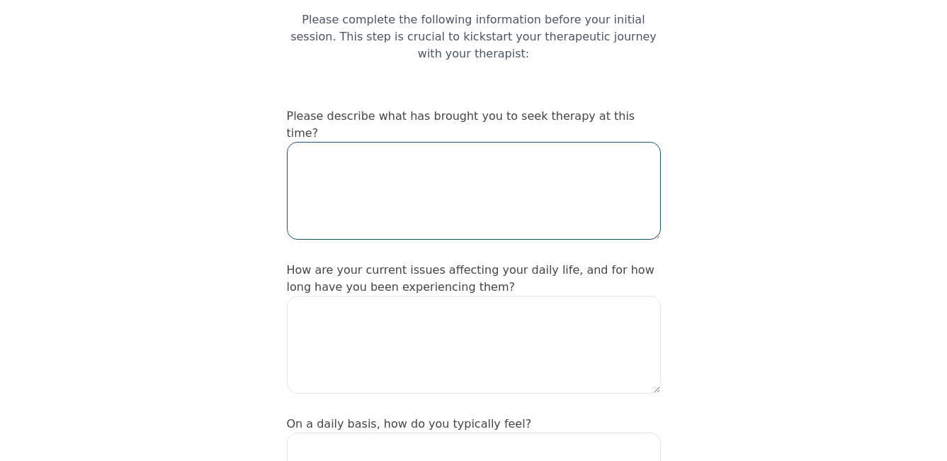
click at [351, 145] on textarea at bounding box center [474, 191] width 374 height 98
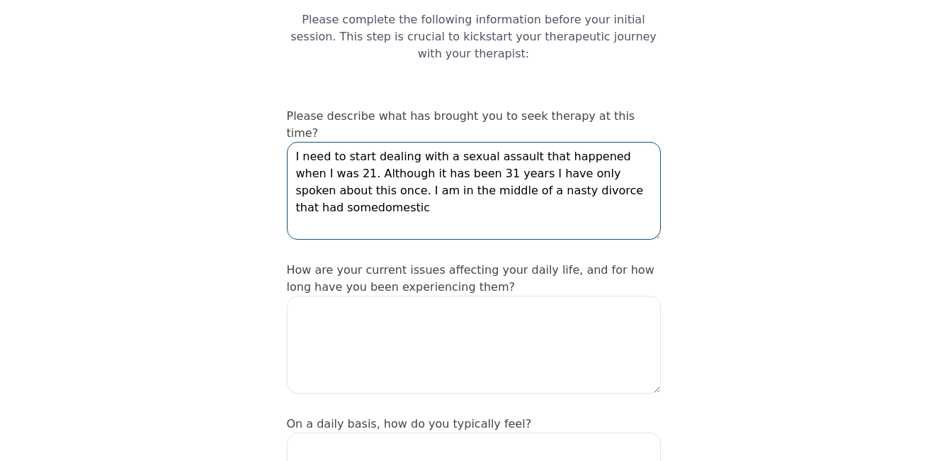
click at [547, 157] on textarea "I need to start dealing with a sexual assault that happened when I was 21. Alth…" at bounding box center [474, 191] width 374 height 98
click at [623, 162] on textarea "I need to start dealing with a sexual assault that happened when I was 21. Alth…" at bounding box center [474, 191] width 374 height 98
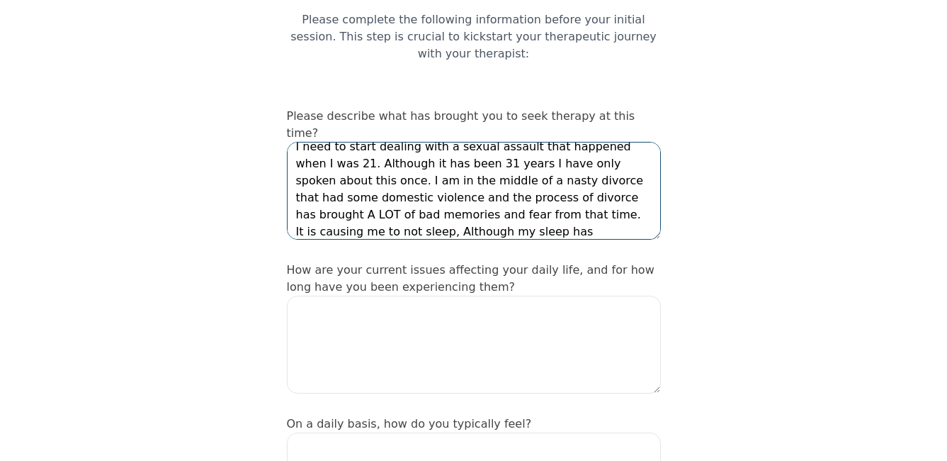
scroll to position [27, 0]
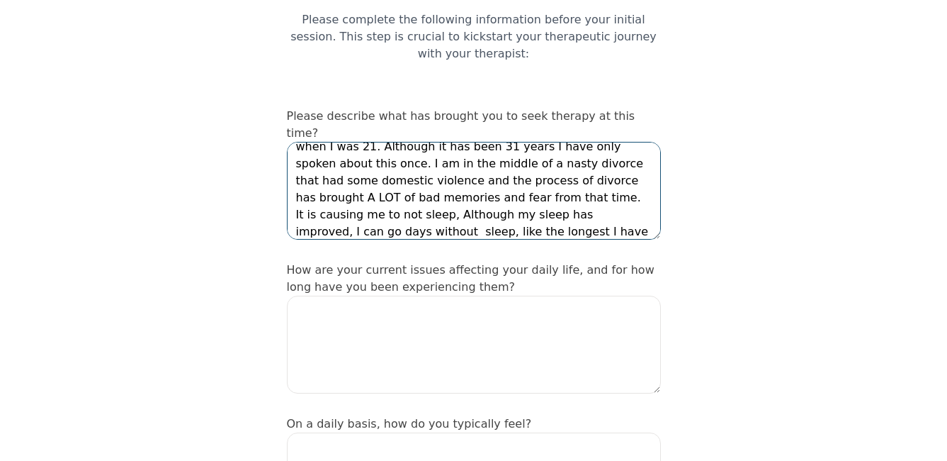
type textarea "I need to start dealing with a sexual assault that happened when I was 21. Alth…"
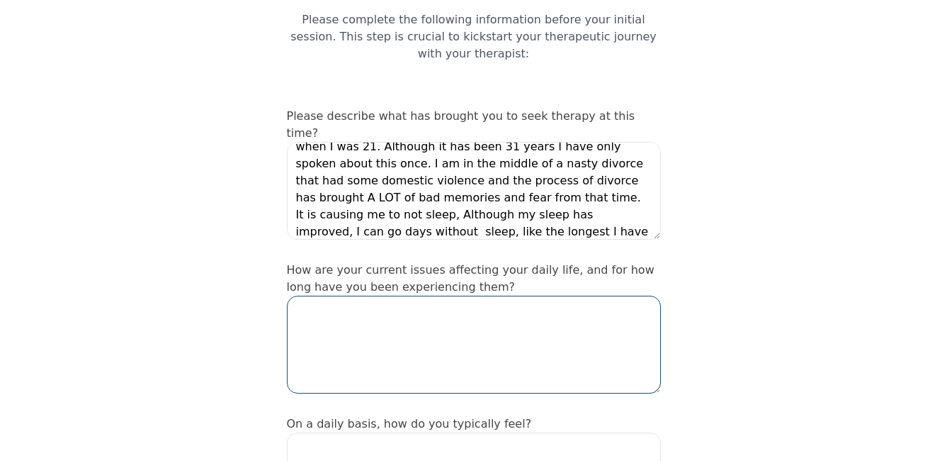
click at [497, 316] on textarea at bounding box center [474, 344] width 374 height 98
type textarea "i"
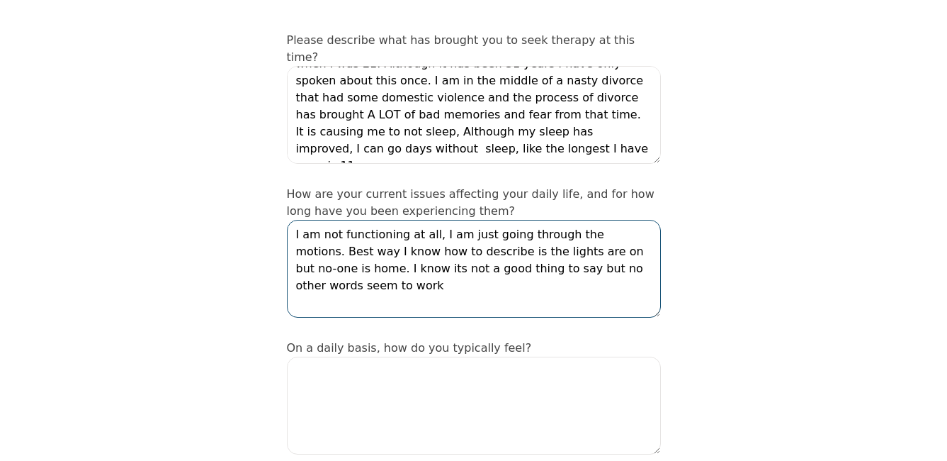
scroll to position [283, 0]
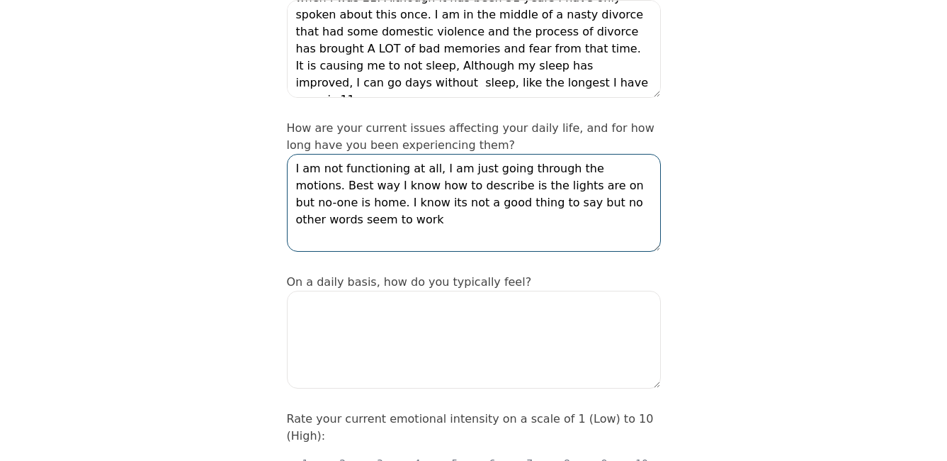
type textarea "I am not functioning at all, I am just going through the motions. Best way I kn…"
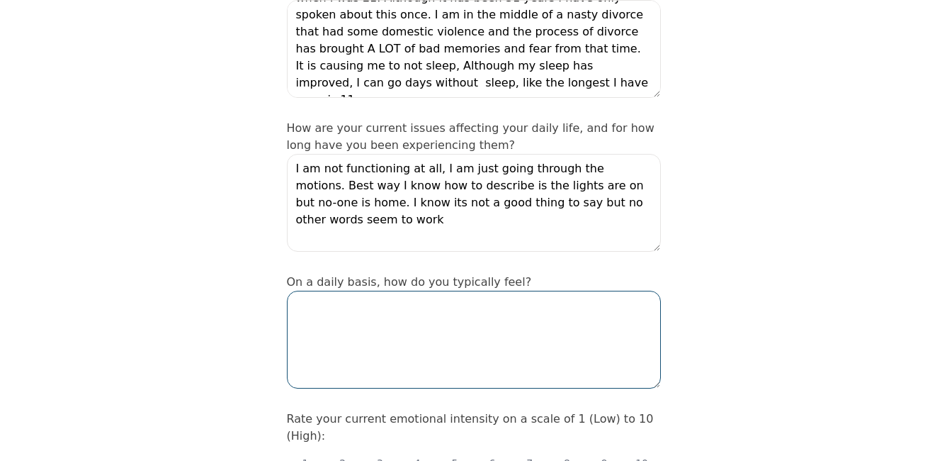
click at [362, 302] on textarea at bounding box center [474, 339] width 374 height 98
type textarea "o"
type textarea "n"
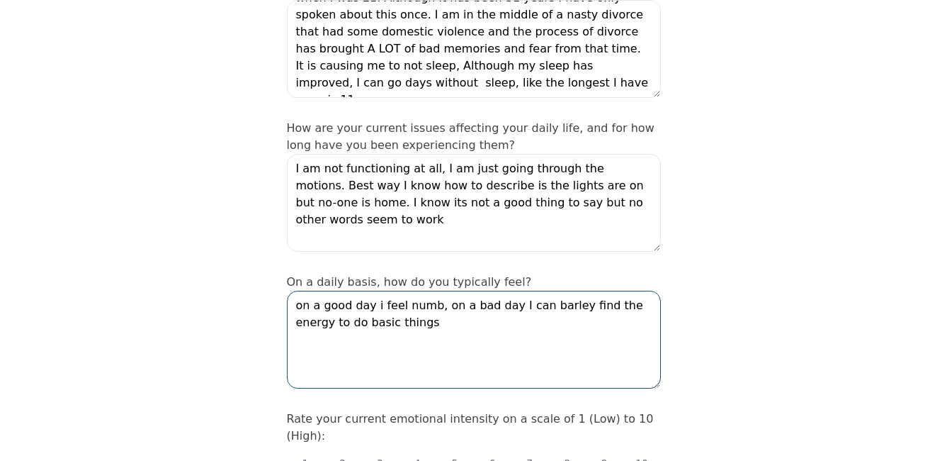
click at [420, 295] on textarea "on a good day i feel numb, on a bad day I can barley find the energy to do basi…" at bounding box center [474, 339] width 374 height 98
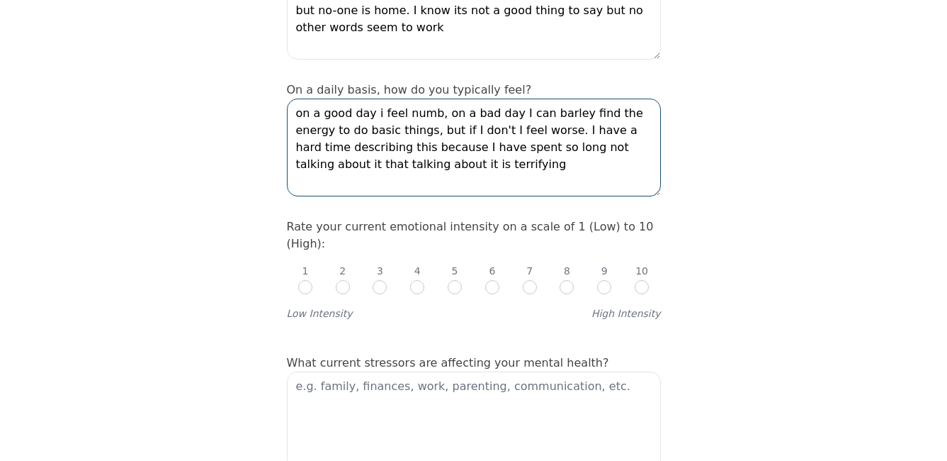
scroll to position [496, 0]
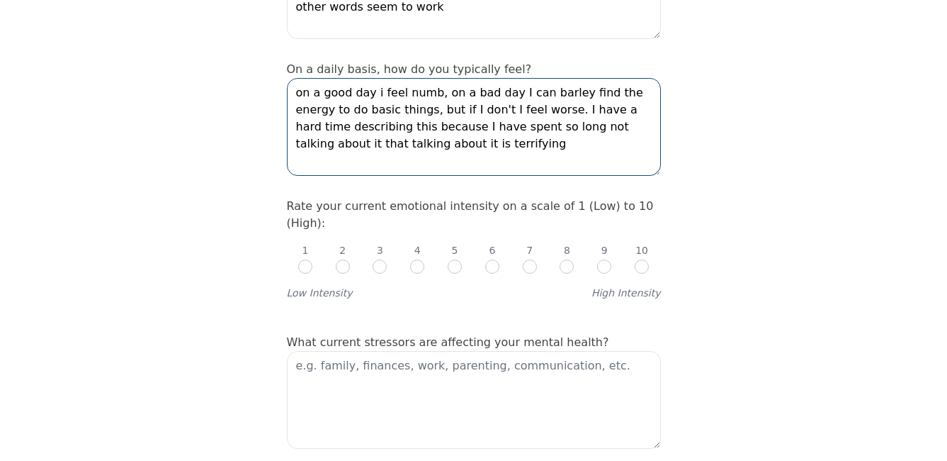
type textarea "on a good day i feel numb, on a bad day I can barley find the energy to do basi…"
click at [640, 259] on input "radio" at bounding box center [642, 266] width 14 height 14
radio input "true"
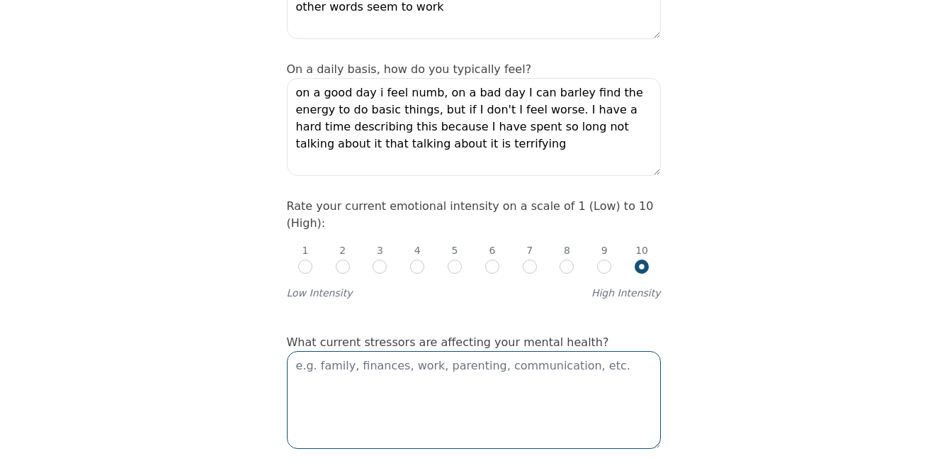
click at [320, 351] on textarea at bounding box center [474, 400] width 374 height 98
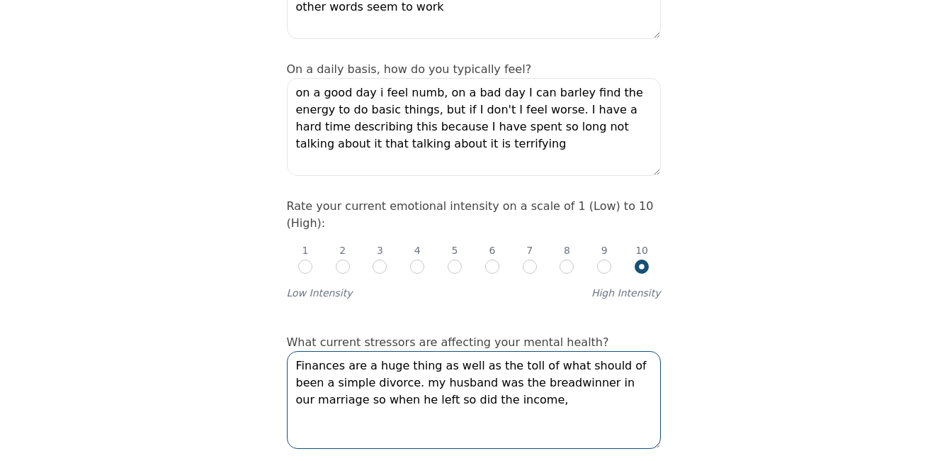
click at [538, 351] on textarea "Finances are a huge thing as well as the toll of what should of been a simple d…" at bounding box center [474, 400] width 374 height 98
click at [338, 351] on textarea "Finances are a huge thing as well as the toll of what should of been a simple d…" at bounding box center [474, 400] width 374 height 98
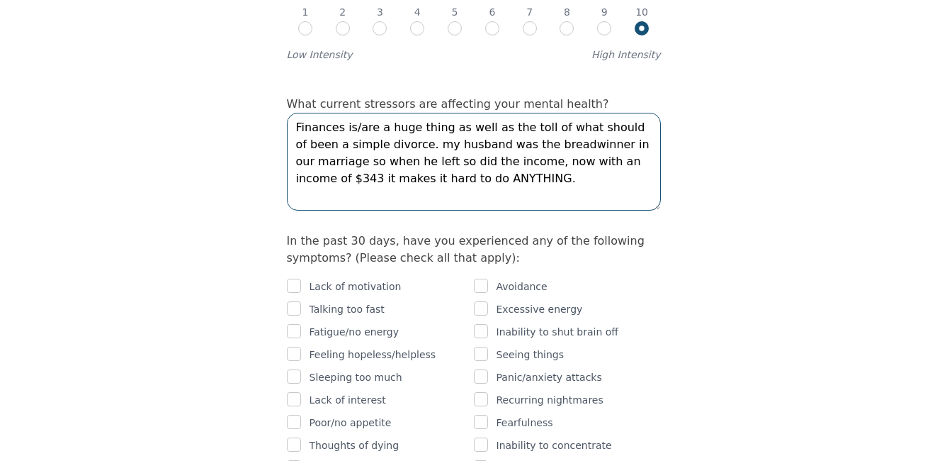
scroll to position [779, 0]
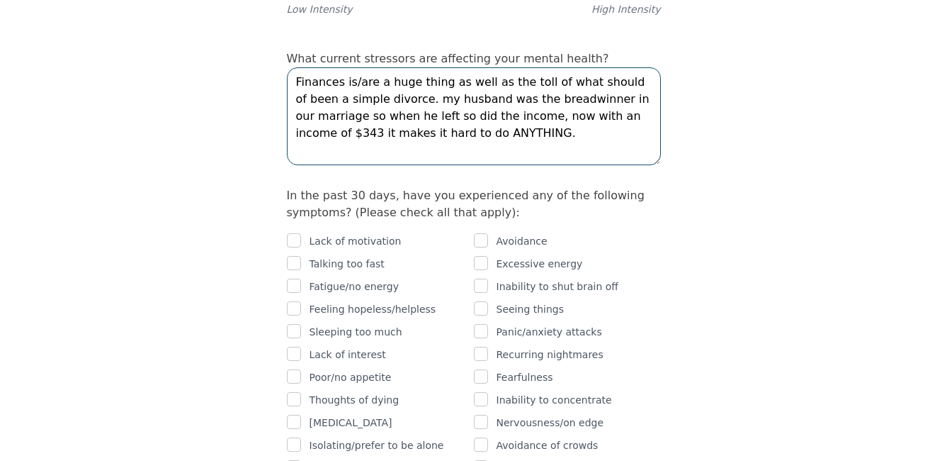
type textarea "Finances is/are a huge thing as well as the toll of what should of been a simpl…"
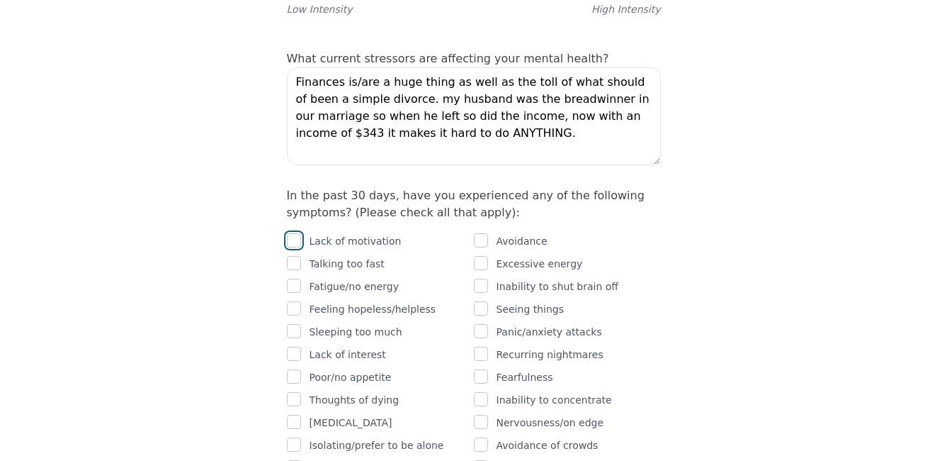
click at [292, 233] on input "checkbox" at bounding box center [294, 240] width 14 height 14
checkbox input "true"
click at [299, 278] on input "checkbox" at bounding box center [294, 285] width 14 height 14
checkbox input "true"
click at [297, 301] on input "checkbox" at bounding box center [294, 308] width 14 height 14
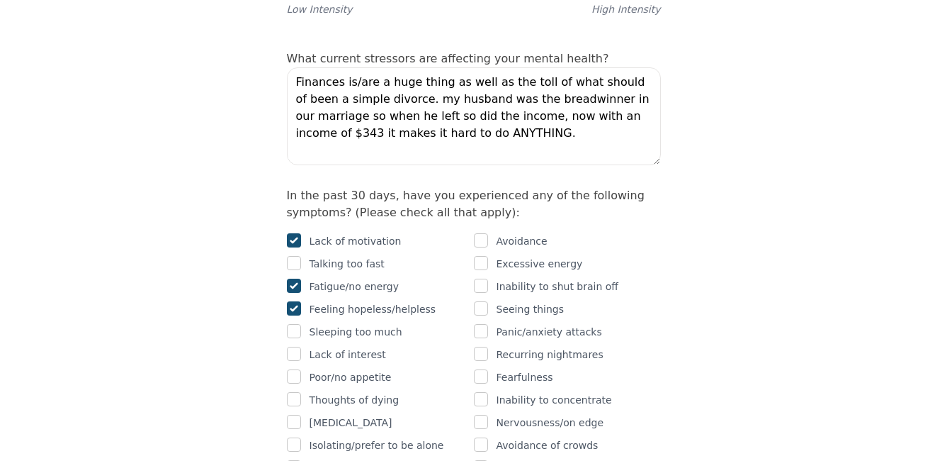
checkbox input "true"
click at [484, 233] on input "checkbox" at bounding box center [481, 240] width 14 height 14
checkbox input "true"
click at [482, 278] on input "checkbox" at bounding box center [481, 285] width 14 height 14
checkbox input "true"
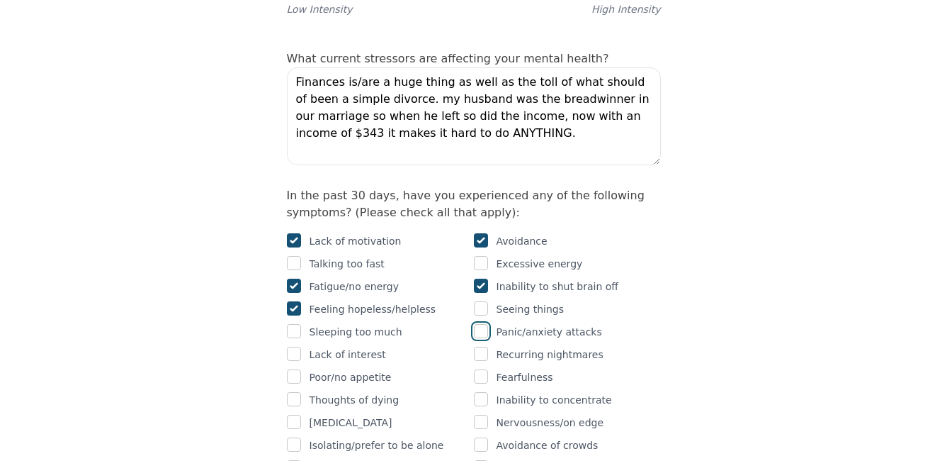
click at [483, 324] on input "checkbox" at bounding box center [481, 331] width 14 height 14
checkbox input "true"
click at [485, 346] on input "checkbox" at bounding box center [481, 353] width 14 height 14
checkbox input "true"
click at [298, 346] on input "checkbox" at bounding box center [294, 353] width 14 height 14
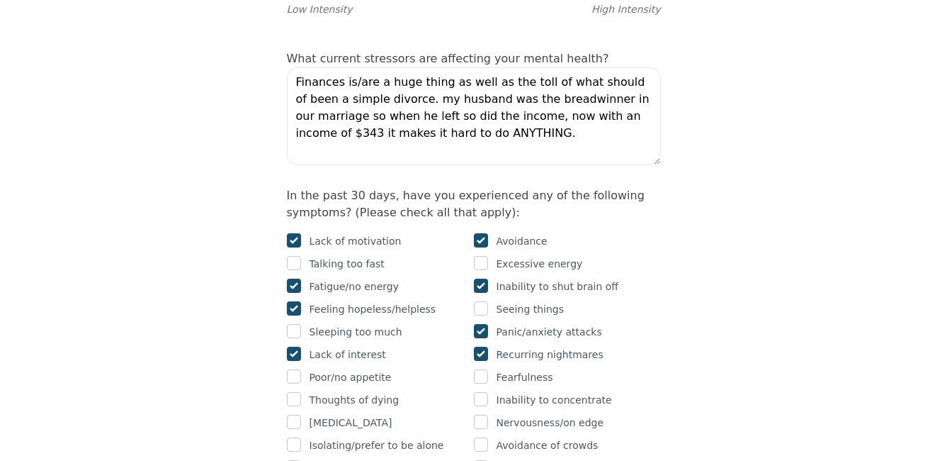
checkbox input "true"
click at [301, 391] on div "Thoughts of dying" at bounding box center [380, 399] width 187 height 17
click at [480, 392] on input "checkbox" at bounding box center [481, 399] width 14 height 14
checkbox input "true"
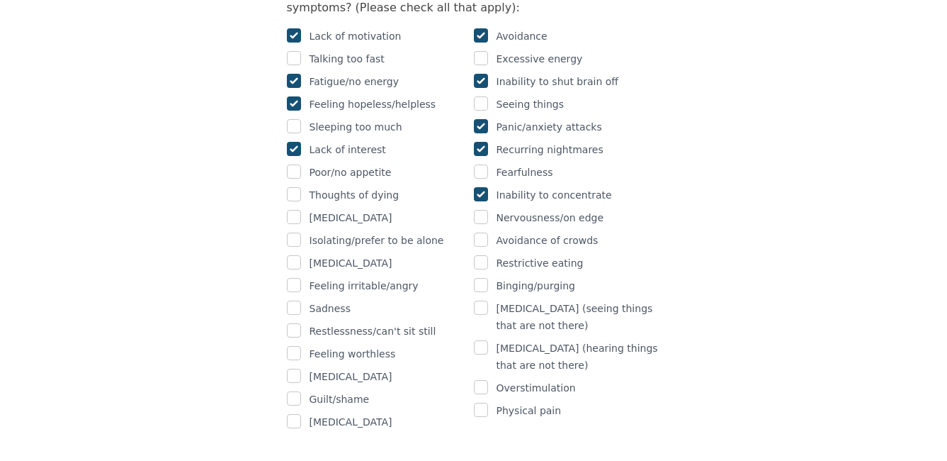
scroll to position [992, 0]
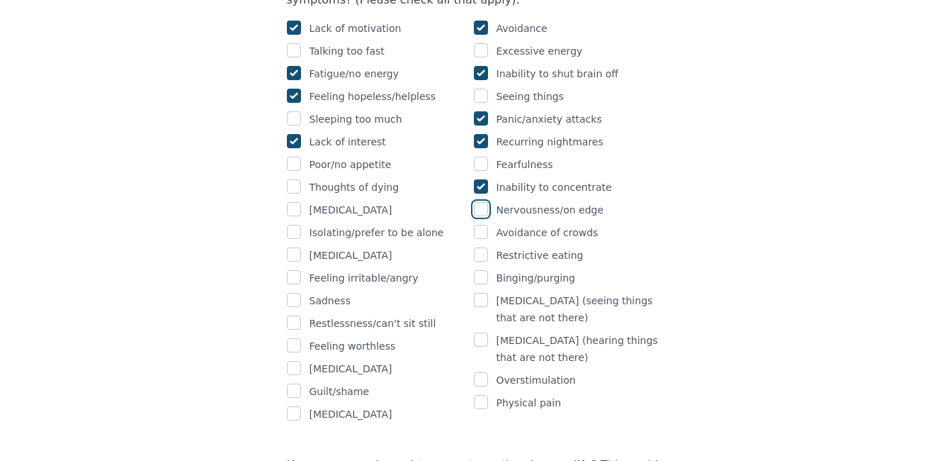
click at [482, 202] on input "checkbox" at bounding box center [481, 209] width 14 height 14
checkbox input "true"
click at [296, 179] on input "checkbox" at bounding box center [294, 186] width 14 height 14
checkbox input "true"
click at [301, 224] on div "Isolating/prefer to be alone" at bounding box center [380, 232] width 187 height 17
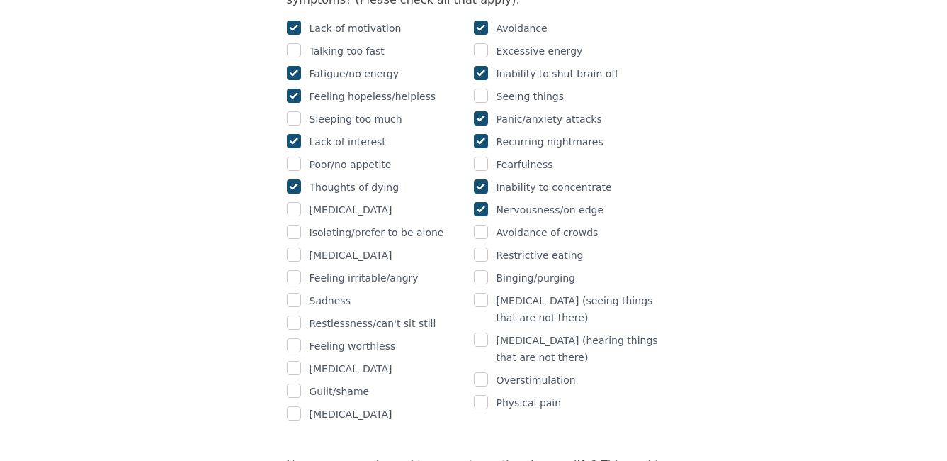
click at [301, 224] on div "Isolating/prefer to be alone" at bounding box center [380, 232] width 187 height 17
click at [297, 225] on input "checkbox" at bounding box center [294, 232] width 14 height 14
checkbox input "true"
click at [484, 225] on input "checkbox" at bounding box center [481, 232] width 14 height 14
checkbox input "true"
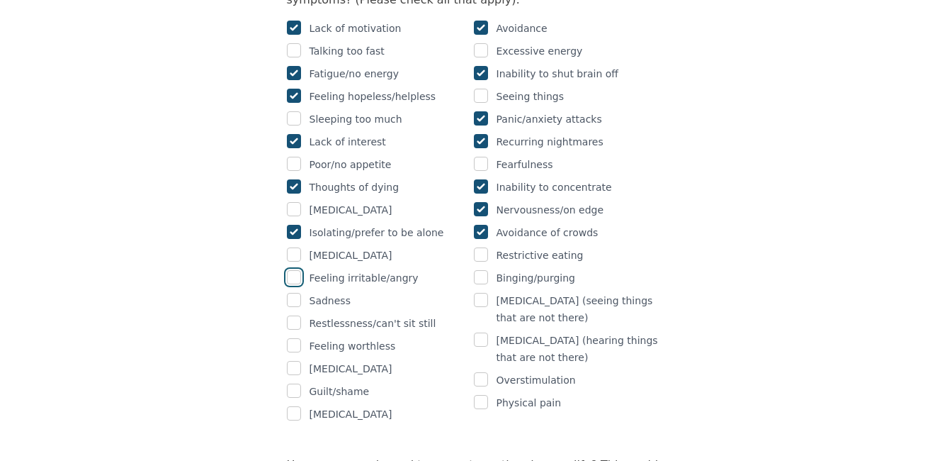
click at [295, 270] on input "checkbox" at bounding box center [294, 277] width 14 height 14
checkbox input "true"
click at [301, 292] on div "Sadness" at bounding box center [380, 300] width 187 height 17
click at [294, 293] on input "checkbox" at bounding box center [294, 300] width 14 height 14
checkbox input "true"
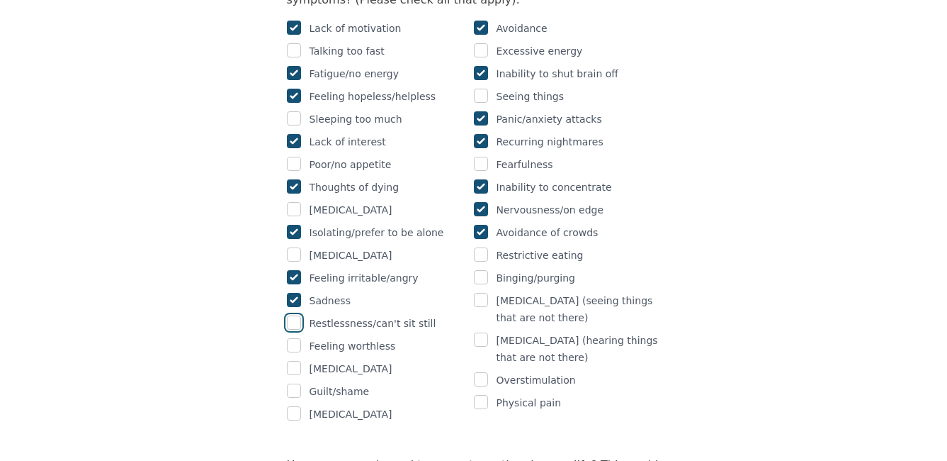
click at [297, 315] on input "checkbox" at bounding box center [294, 322] width 14 height 14
checkbox input "true"
click at [300, 338] on input "checkbox" at bounding box center [294, 345] width 14 height 14
checkbox input "true"
click at [483, 395] on input "checkbox" at bounding box center [481, 402] width 14 height 14
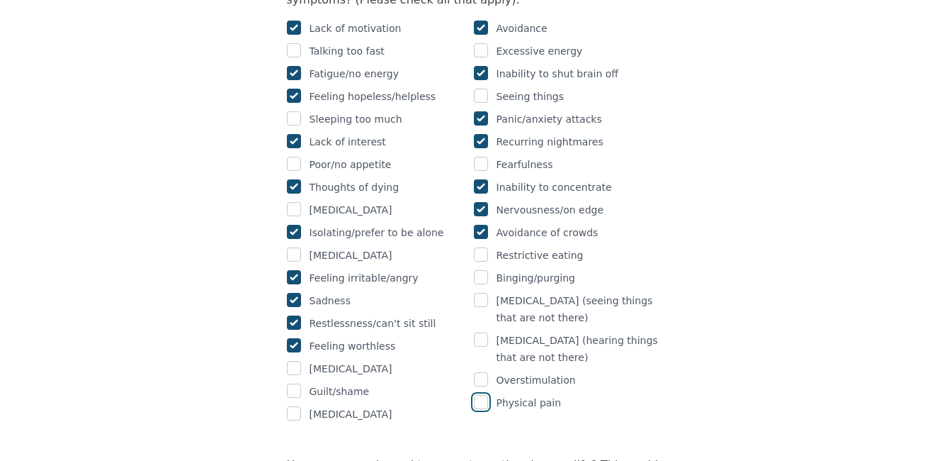
checkbox input "true"
click at [300, 383] on input "checkbox" at bounding box center [294, 390] width 14 height 14
checkbox input "true"
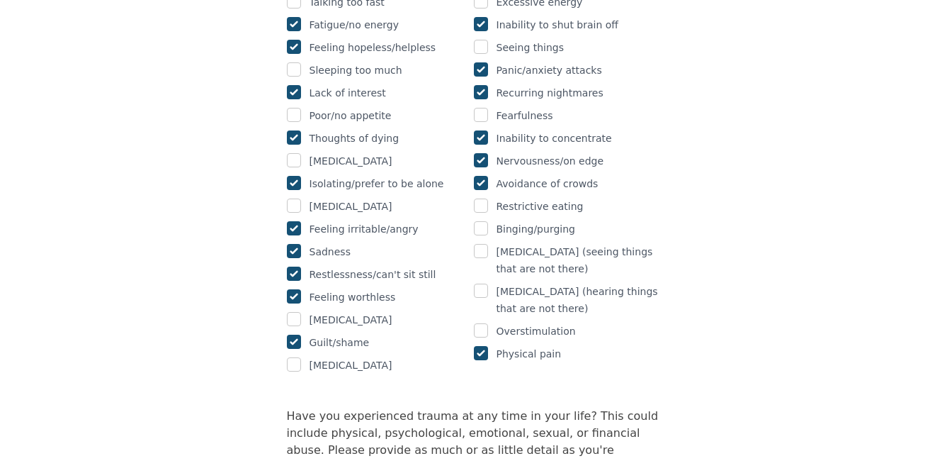
scroll to position [1275, 0]
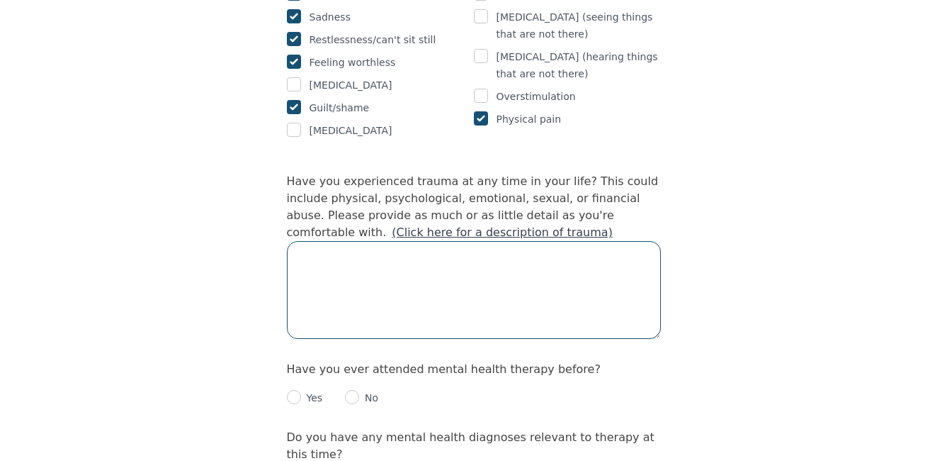
click at [322, 241] on textarea at bounding box center [474, 290] width 374 height 98
type textarea "S"
drag, startPoint x: 345, startPoint y: 203, endPoint x: 322, endPoint y: 247, distance: 49.8
click at [322, 247] on textarea "I was sexualy assaulted by a boyfriend" at bounding box center [474, 290] width 374 height 98
click at [350, 241] on textarea "I was sexualy assaulted by a boyfriend" at bounding box center [474, 290] width 374 height 98
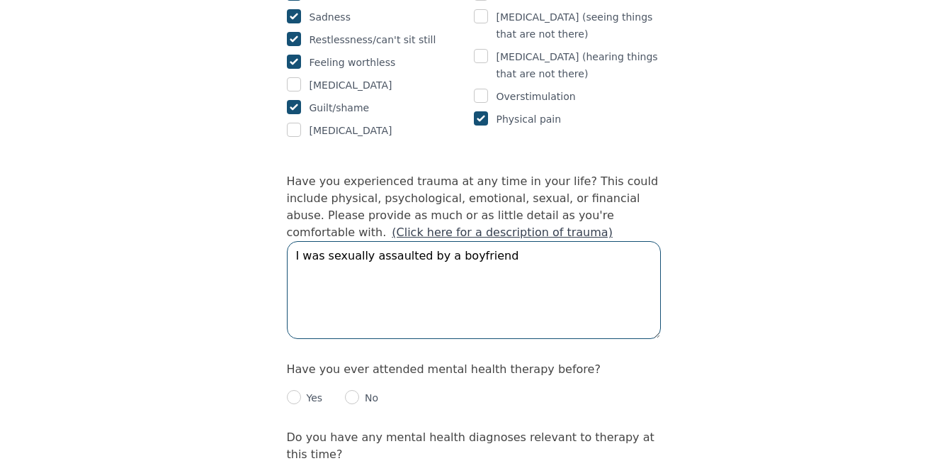
click at [514, 241] on textarea "I was sexually assaulted by a boyfriend" at bounding box center [474, 290] width 374 height 98
click at [505, 241] on textarea "I was sexually assaulted by a boyfriend" at bounding box center [474, 290] width 374 height 98
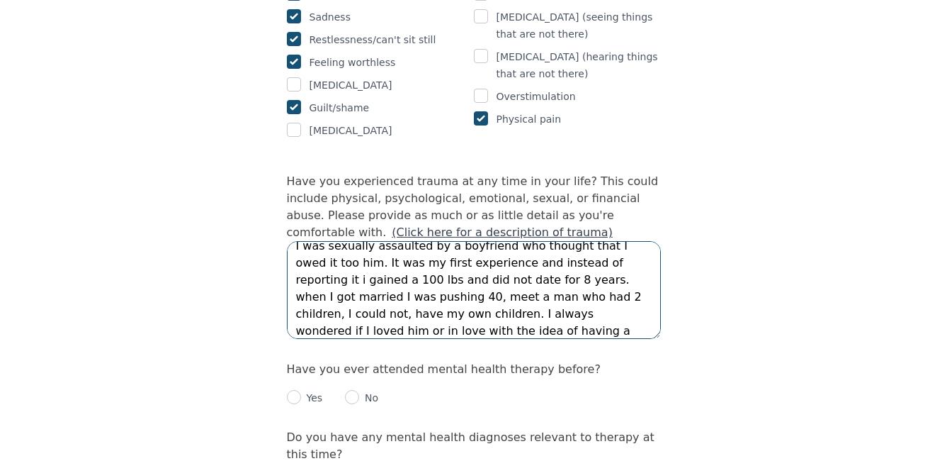
scroll to position [27, 0]
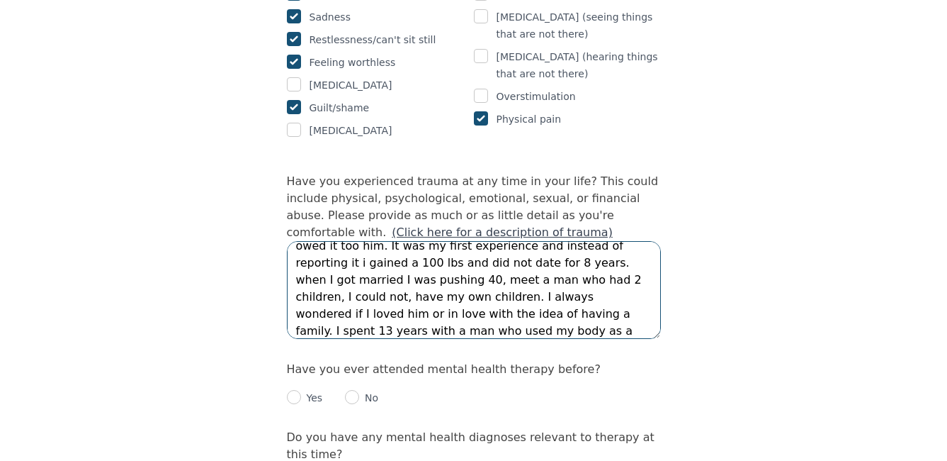
click at [378, 241] on textarea "I was sexually assaulted by a boyfriend who thought that I owed it too him. It …" at bounding box center [474, 290] width 374 height 98
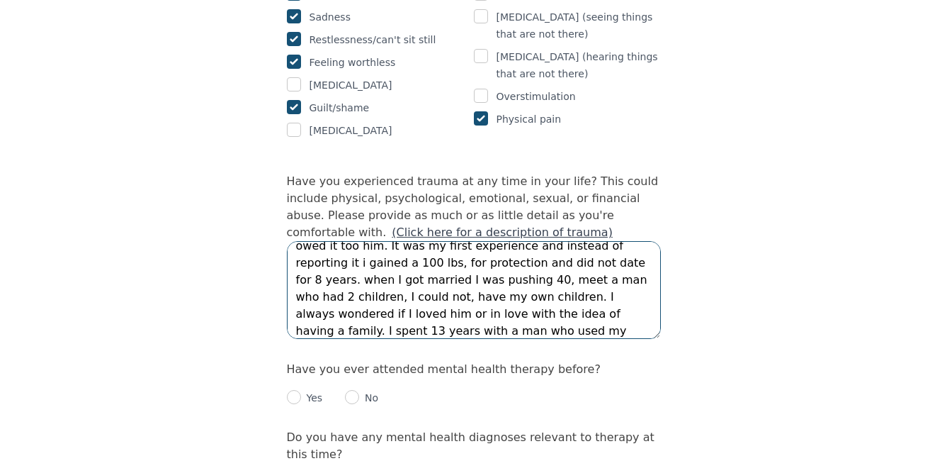
scroll to position [34, 0]
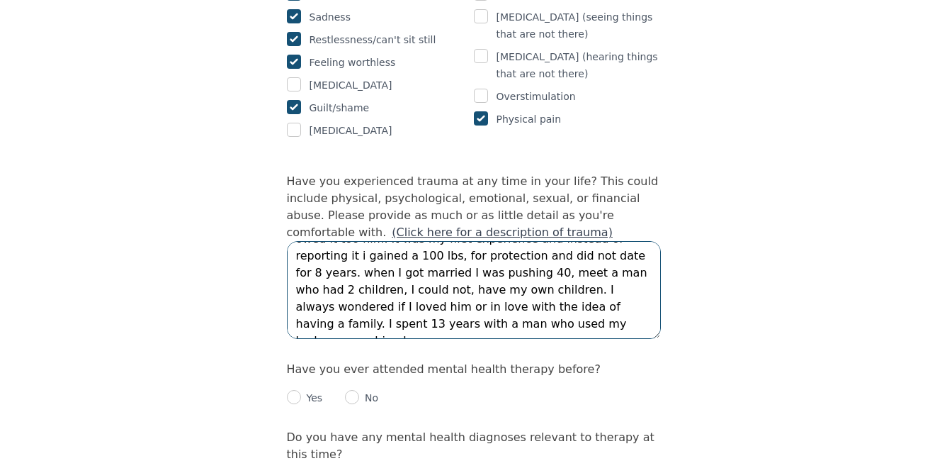
click at [414, 269] on textarea "I was sexually assaulted by a boyfriend who thought that I owed it too him. It …" at bounding box center [474, 290] width 374 height 98
click at [473, 271] on textarea "I was sexually assaulted by a boyfriend who thought that I owed it too him. It …" at bounding box center [474, 290] width 374 height 98
click at [576, 278] on textarea "I was sexually assaulted by a boyfriend who thought that I owed it too him. It …" at bounding box center [474, 290] width 374 height 98
type textarea "I was sexually assaulted by a boyfriend who thought that I owed it too him. It …"
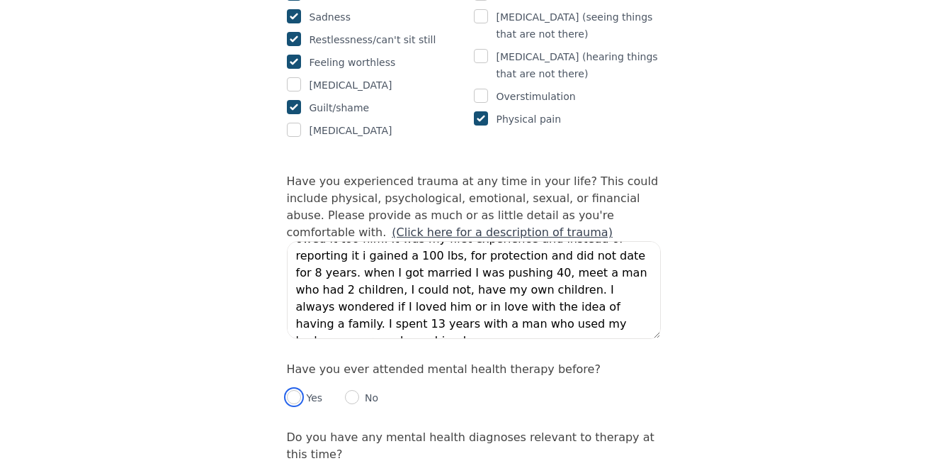
click at [292, 390] on input "radio" at bounding box center [294, 397] width 14 height 14
radio input "true"
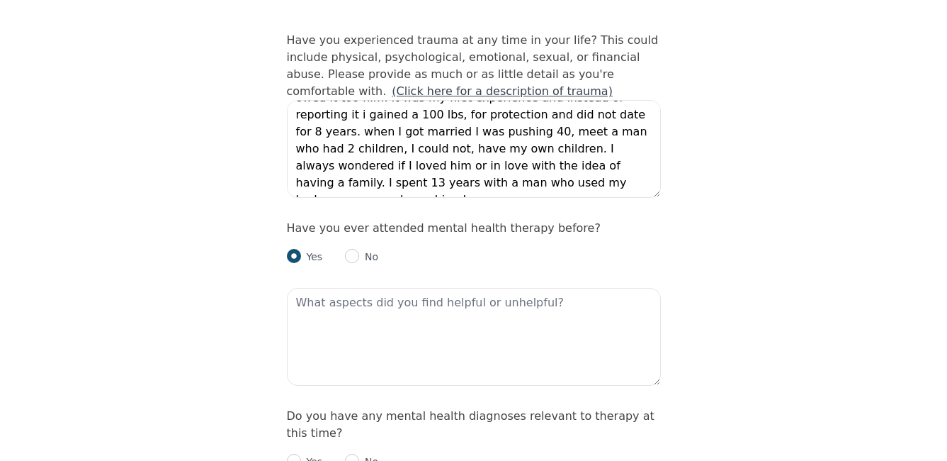
scroll to position [1417, 0]
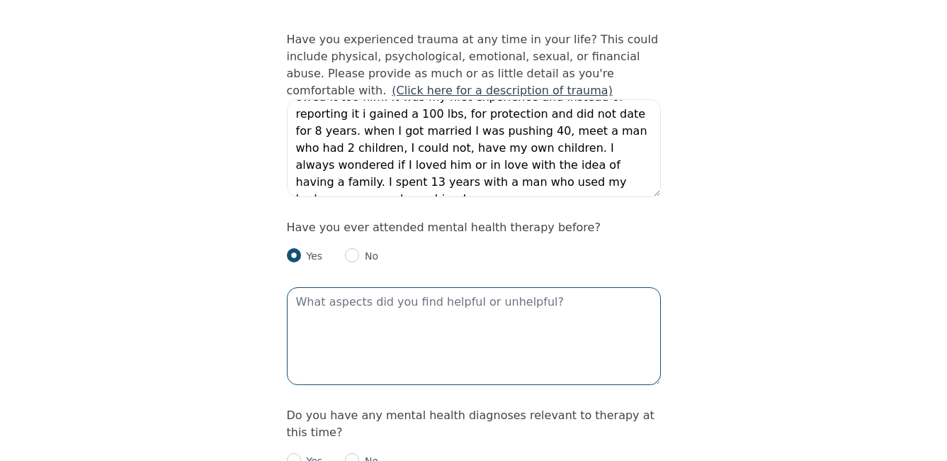
click at [332, 288] on textarea at bounding box center [474, 336] width 374 height 98
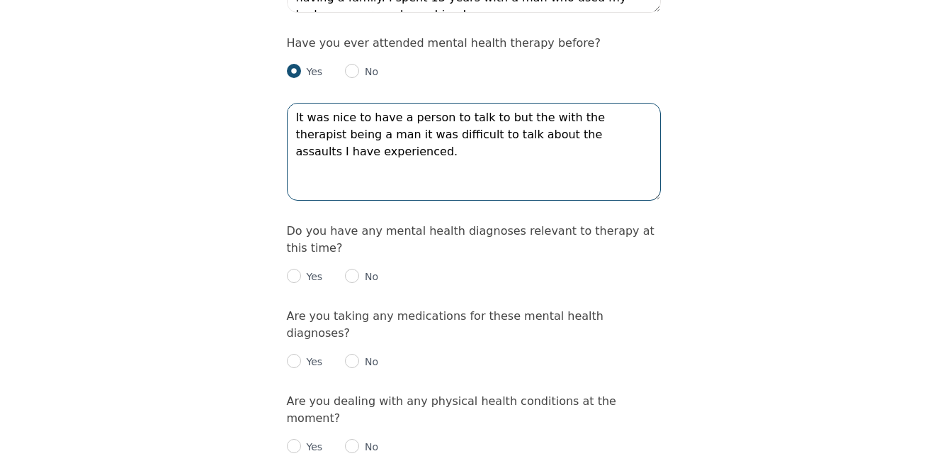
scroll to position [1630, 0]
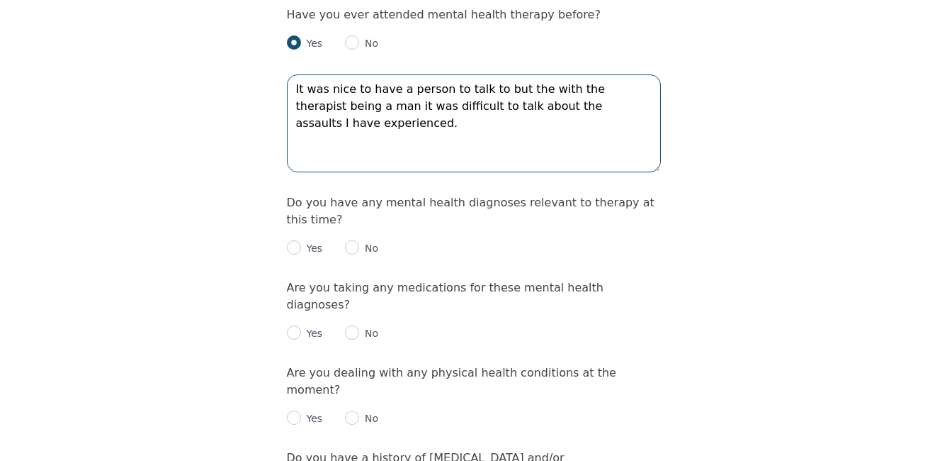
type textarea "It was nice to have a person to talk to but the with the therapist being a man …"
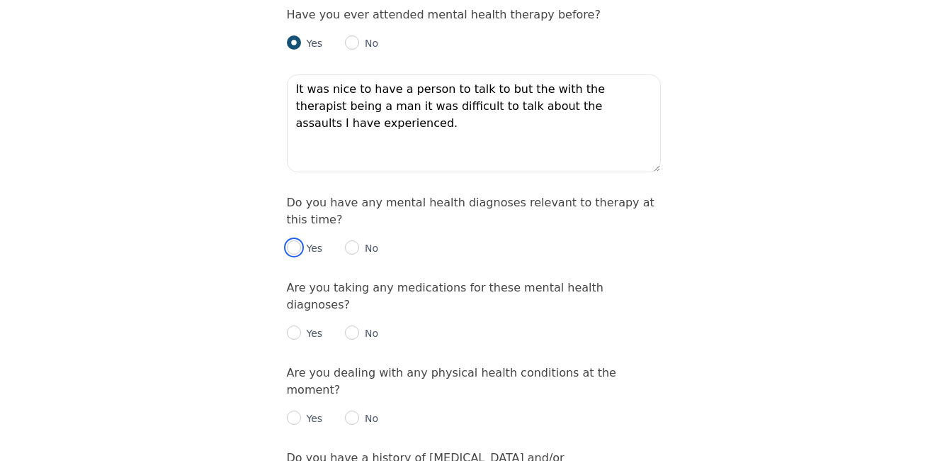
click at [295, 240] on input "radio" at bounding box center [294, 247] width 14 height 14
radio input "true"
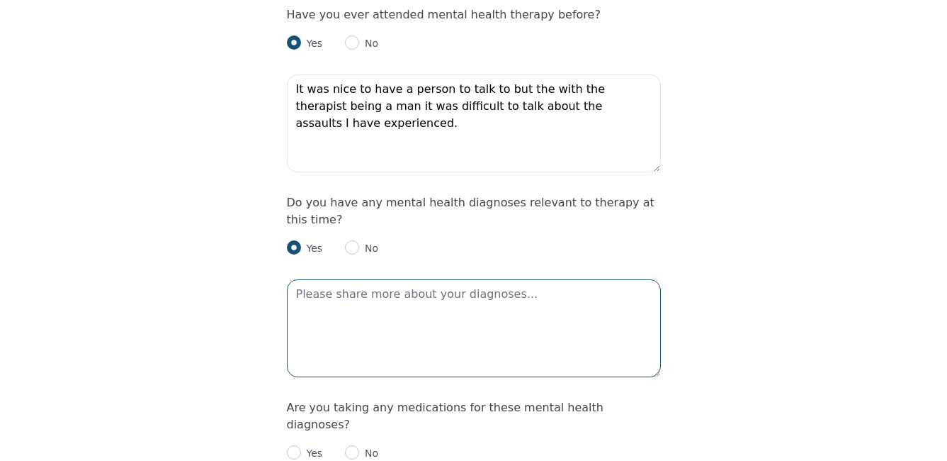
click at [319, 279] on textarea at bounding box center [474, 328] width 374 height 98
type textarea "depression and anxiety"
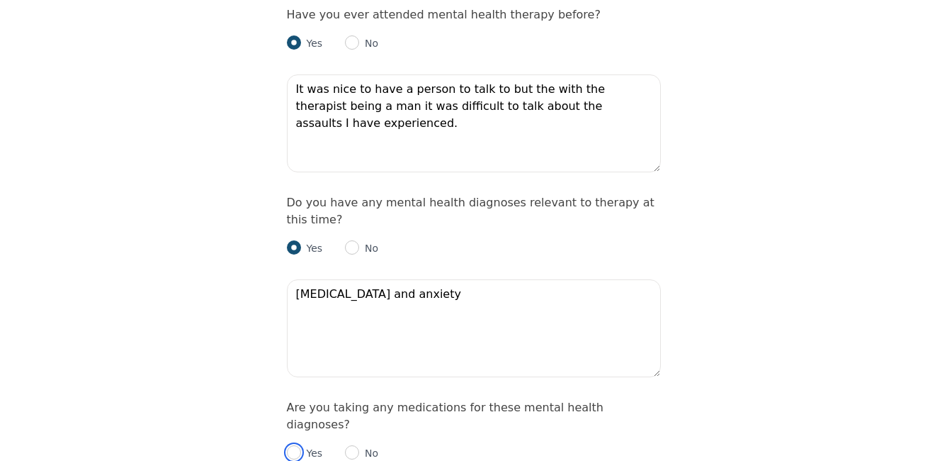
click at [295, 445] on input "radio" at bounding box center [294, 452] width 14 height 14
radio input "true"
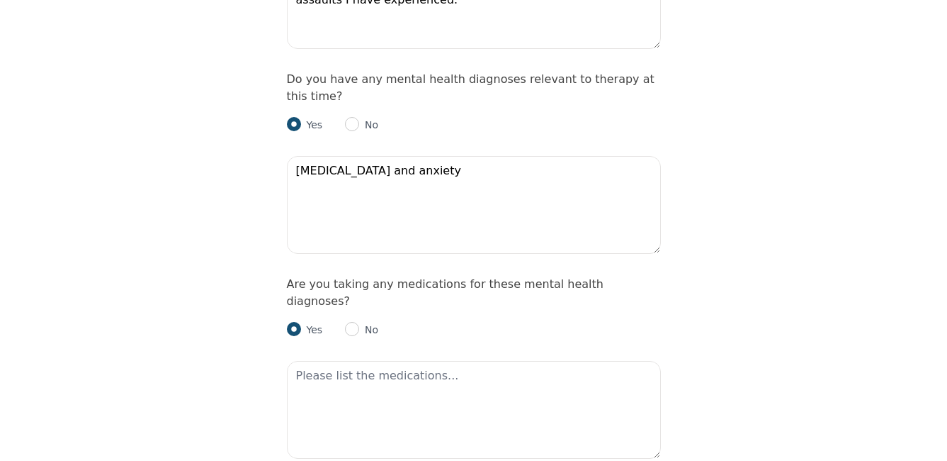
scroll to position [1771, 0]
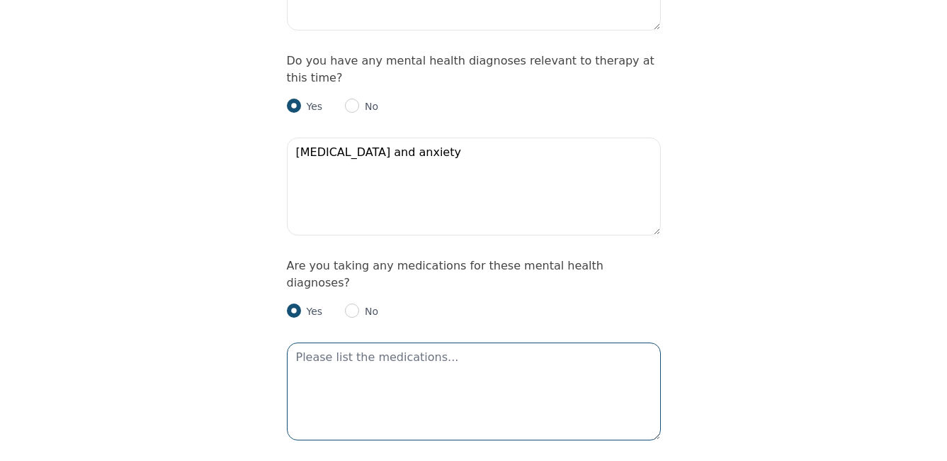
click at [327, 342] on textarea at bounding box center [474, 391] width 374 height 98
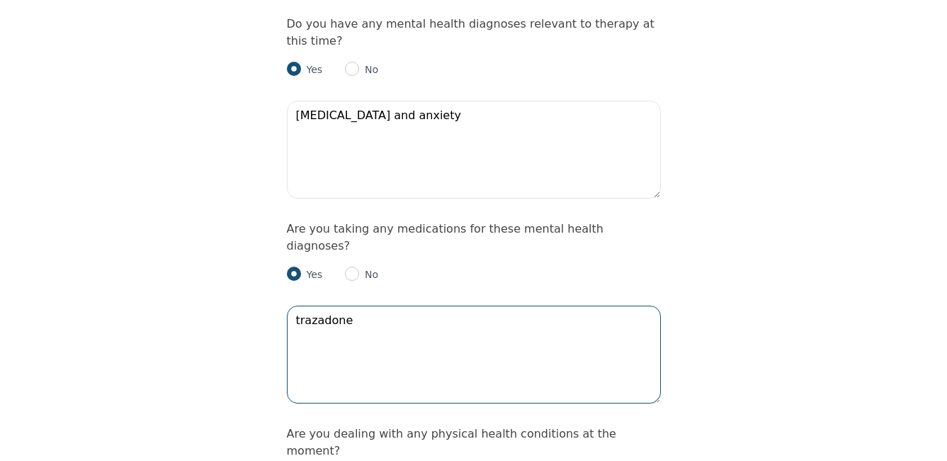
scroll to position [1842, 0]
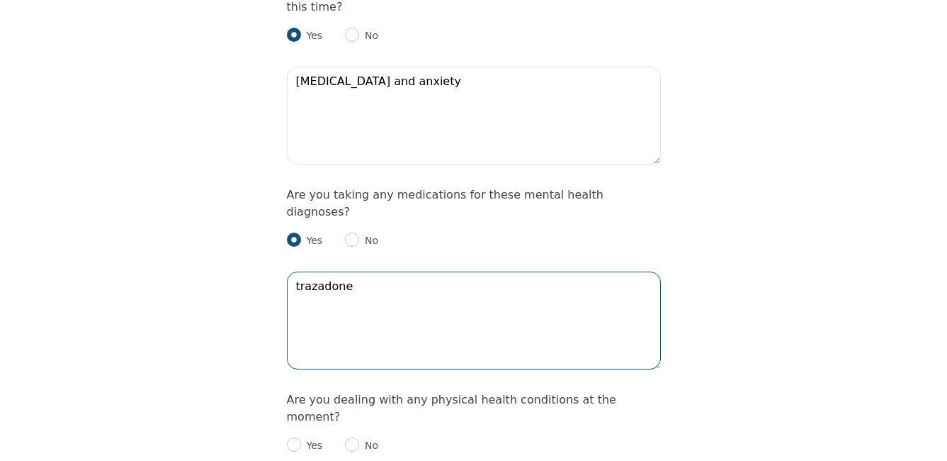
type textarea "trazadone"
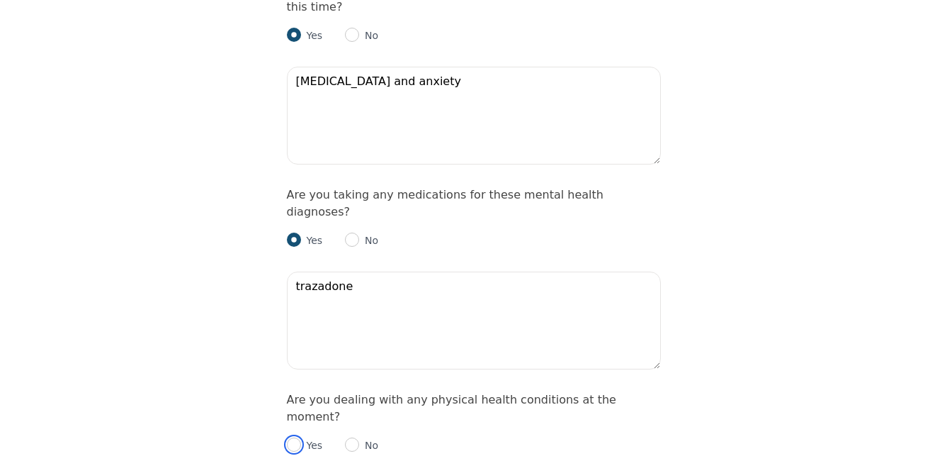
click at [295, 437] on input "radio" at bounding box center [294, 444] width 14 height 14
radio input "true"
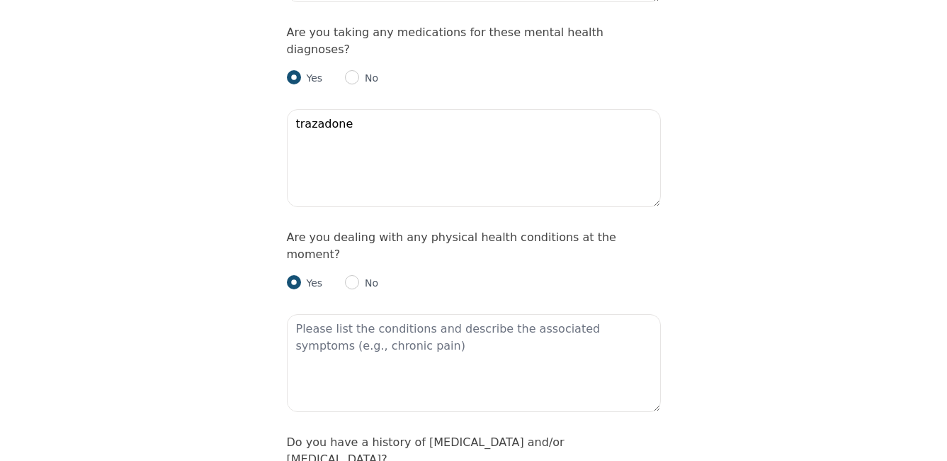
scroll to position [2055, 0]
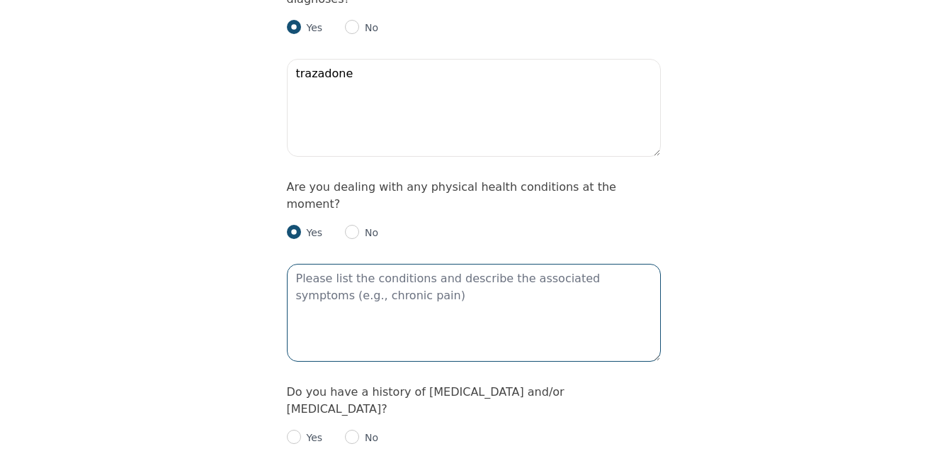
click at [307, 264] on textarea at bounding box center [474, 313] width 374 height 98
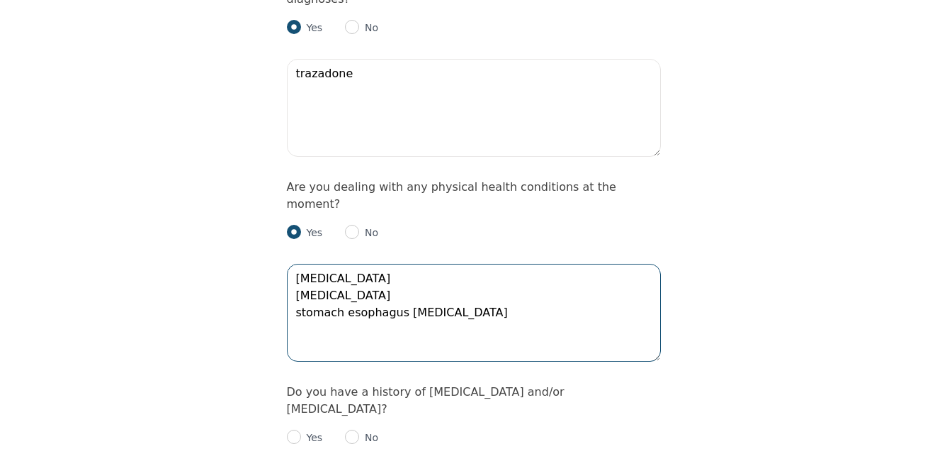
click at [516, 264] on textarea "diabetes high blood pressure stomach esophagus ulcer" at bounding box center [474, 313] width 374 height 98
type textarea "diabetes high blood pressure stomach esophagus ulcer I am expecting s knee repl…"
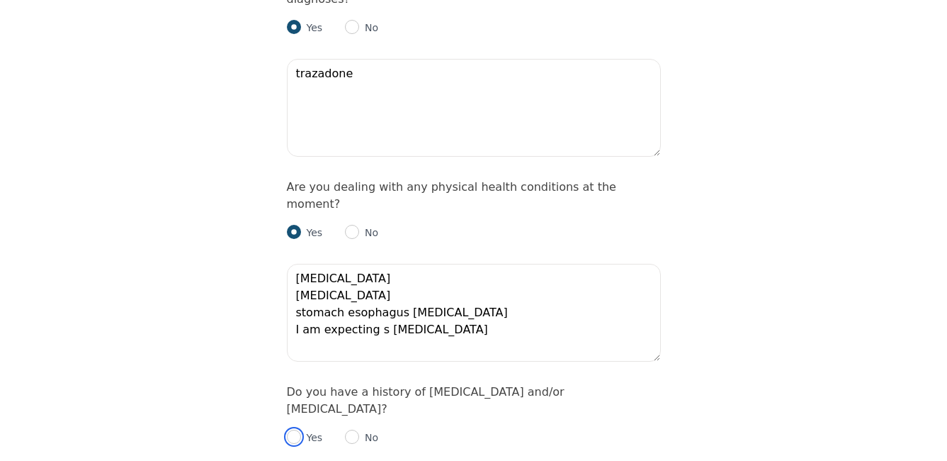
click at [291, 429] on input "radio" at bounding box center [294, 436] width 14 height 14
radio input "true"
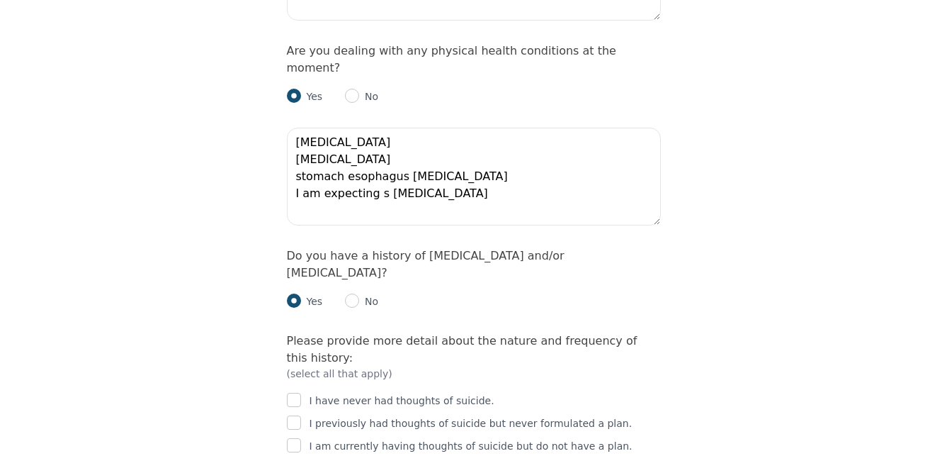
scroll to position [2196, 0]
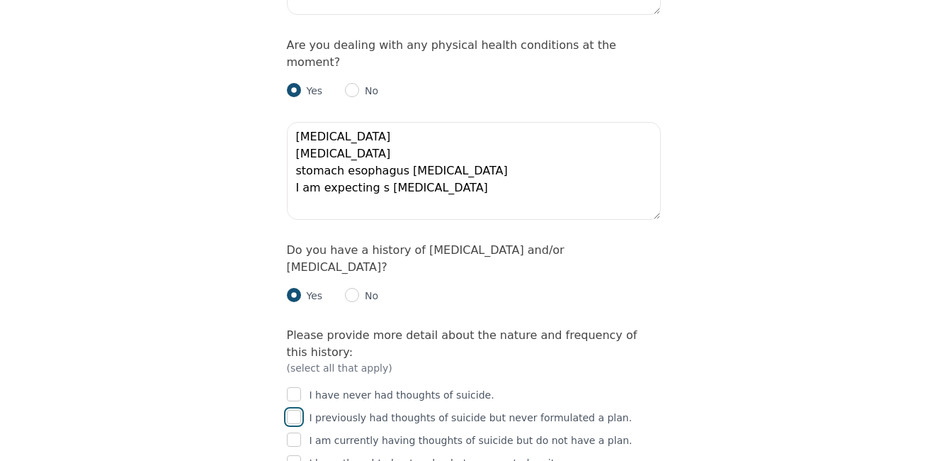
click at [296, 410] on input "checkbox" at bounding box center [294, 417] width 14 height 14
checkbox input "true"
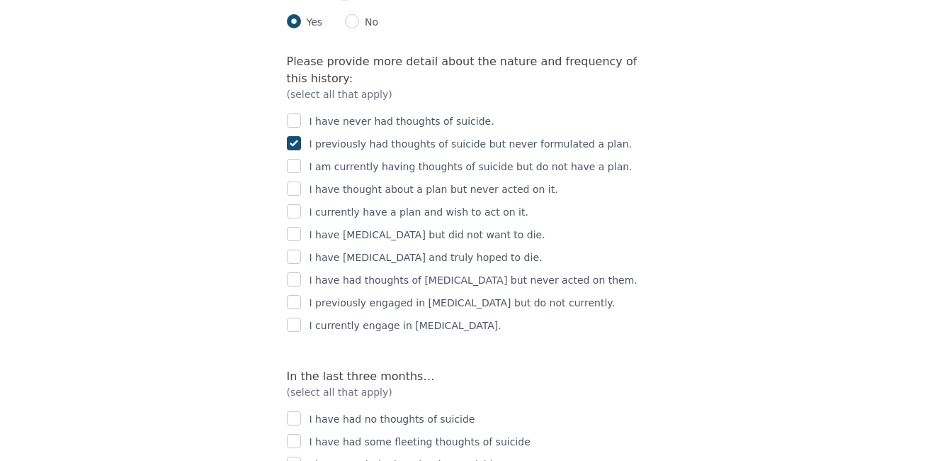
scroll to position [2480, 0]
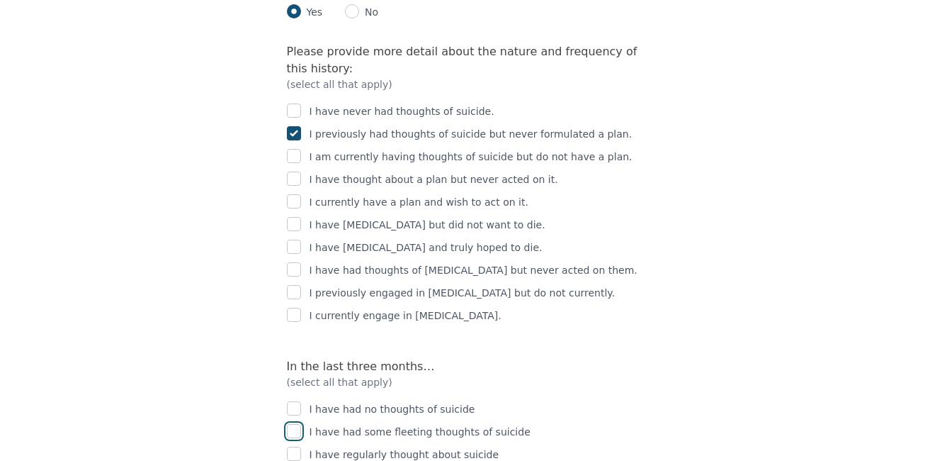
click at [294, 424] on input "checkbox" at bounding box center [294, 431] width 14 height 14
checkbox input "true"
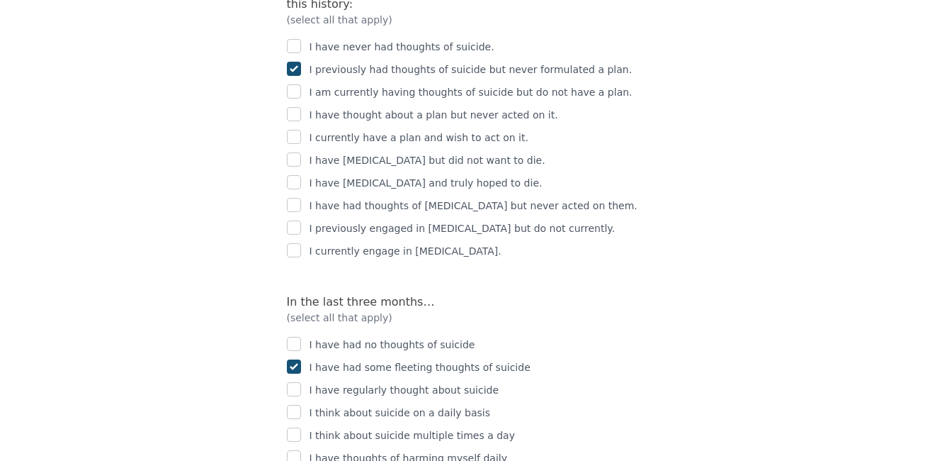
scroll to position [2763, 0]
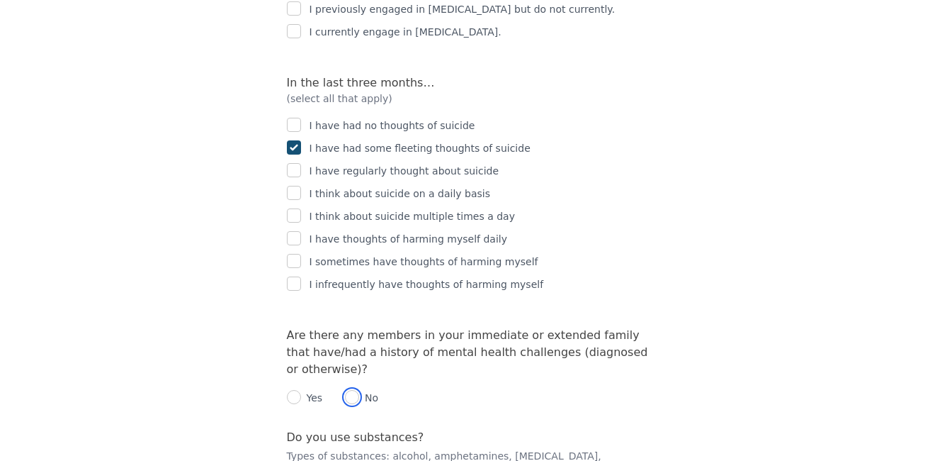
click at [354, 390] on input "radio" at bounding box center [352, 397] width 14 height 14
radio input "true"
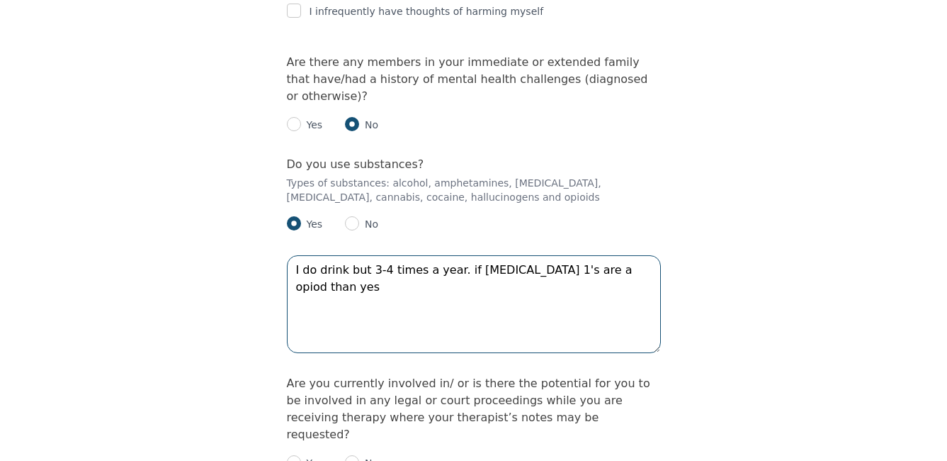
scroll to position [3046, 0]
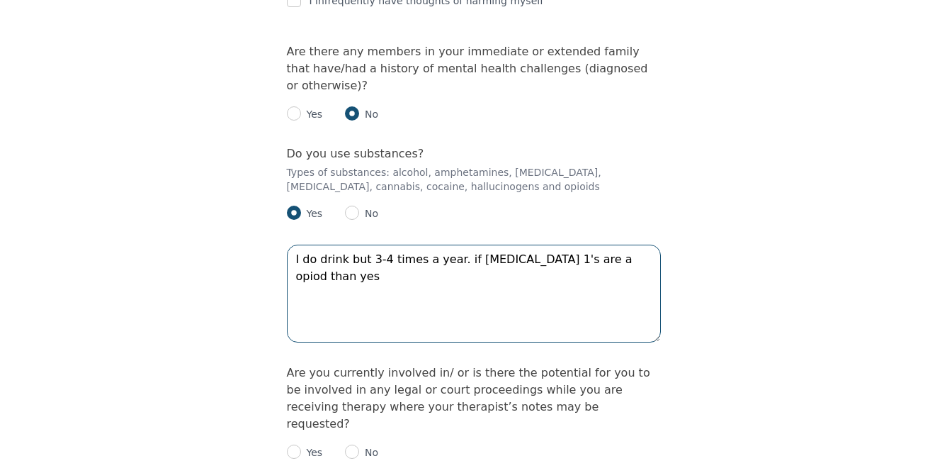
type textarea "I do drink but 3-4 times a year. if Tylenol 1's are a opiod than yes"
click at [292, 444] on input "radio" at bounding box center [294, 451] width 14 height 14
radio input "true"
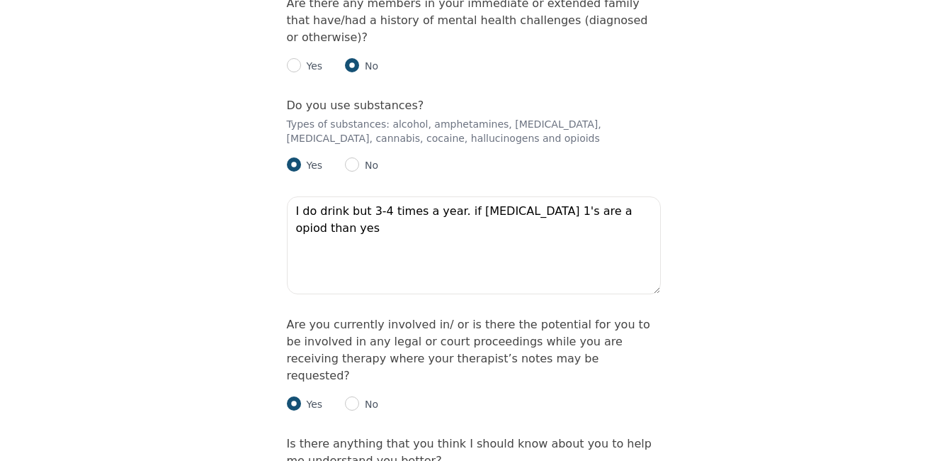
scroll to position [3188, 0]
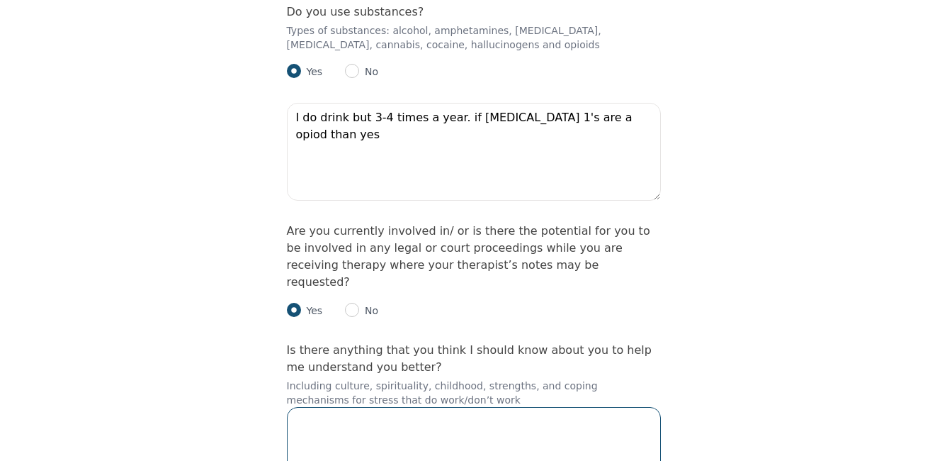
click at [293, 407] on textarea at bounding box center [474, 456] width 374 height 98
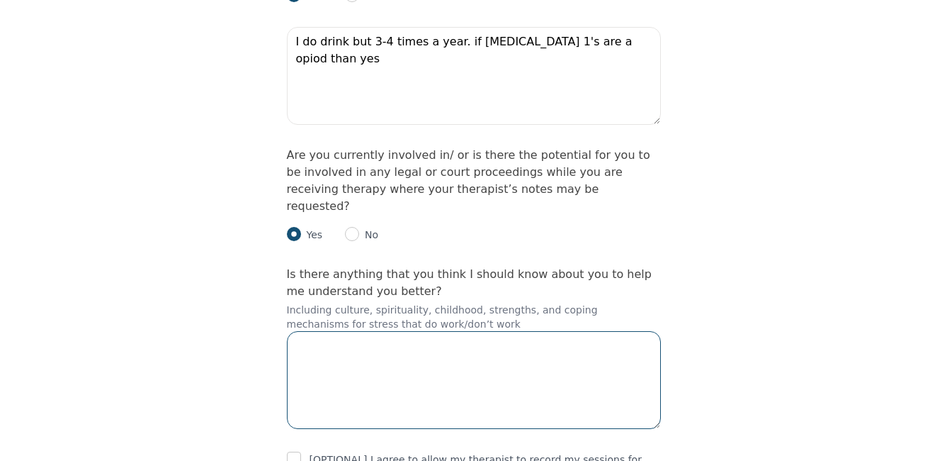
scroll to position [3266, 0]
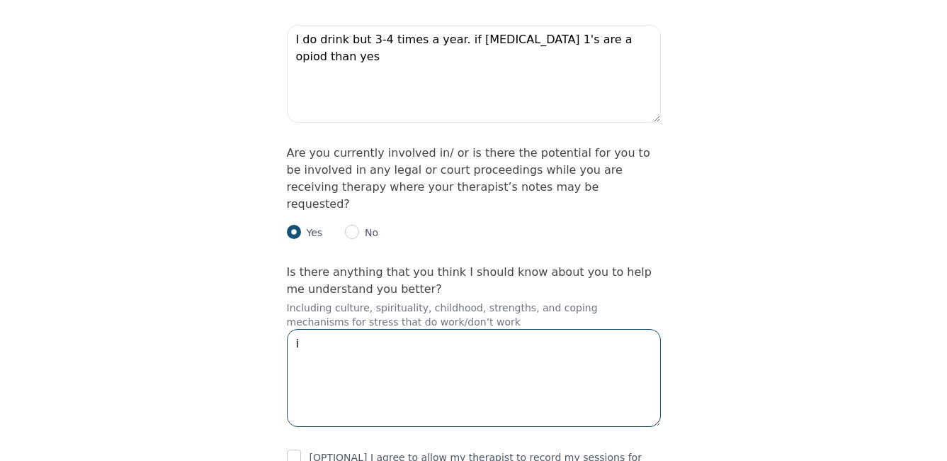
type textarea "i"
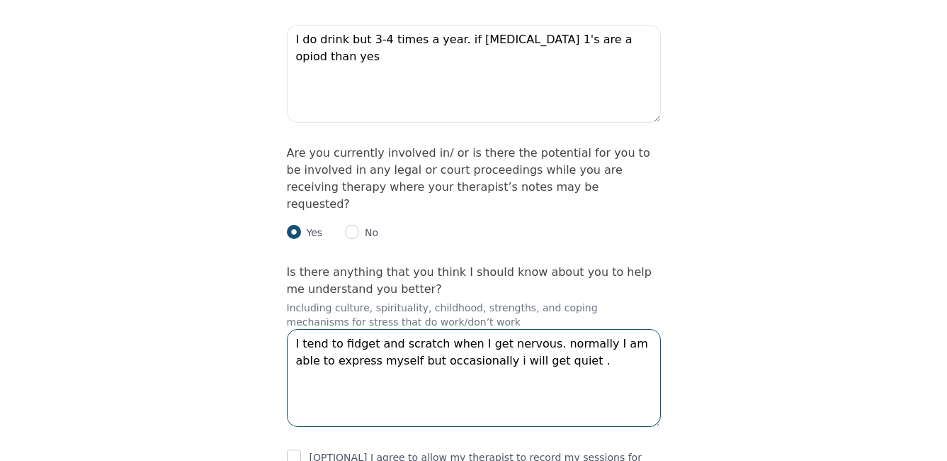
click at [575, 329] on textarea "I tend to fidget and scratch when I get nervous. normally I am able to express …" at bounding box center [474, 378] width 374 height 98
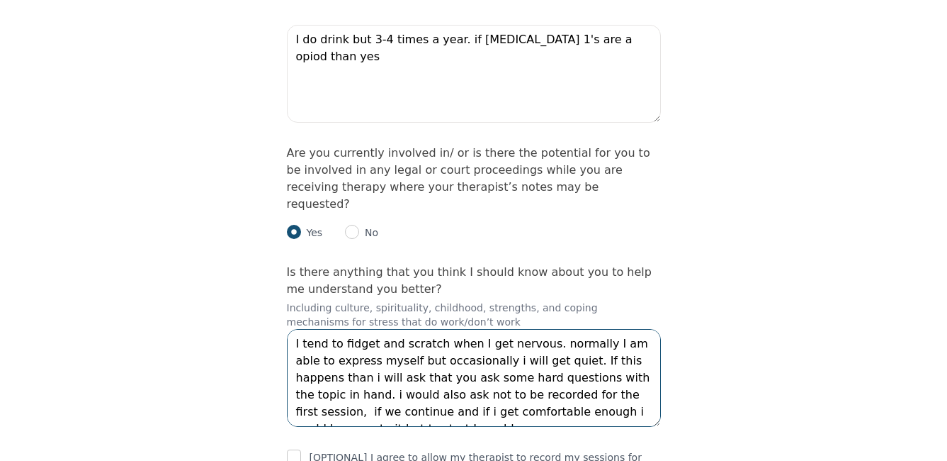
scroll to position [10, 0]
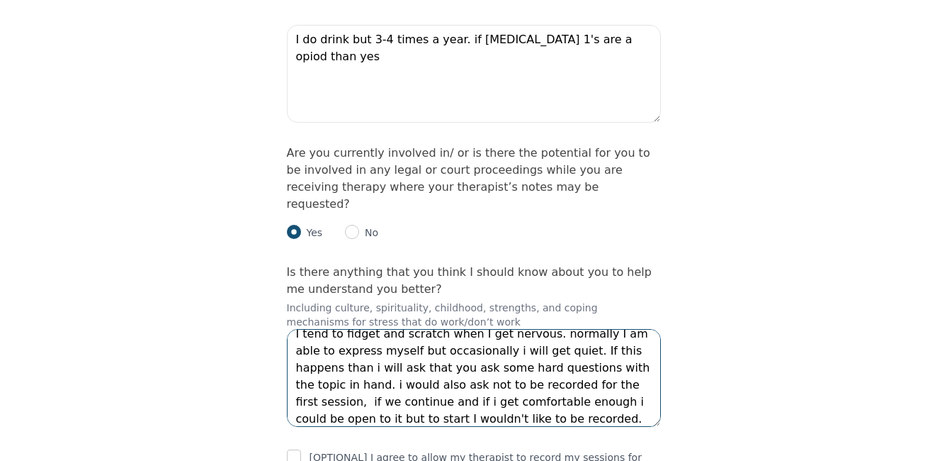
type textarea "I tend to fidget and scratch when I get nervous. normally I am able to express …"
